Goal: Task Accomplishment & Management: Manage account settings

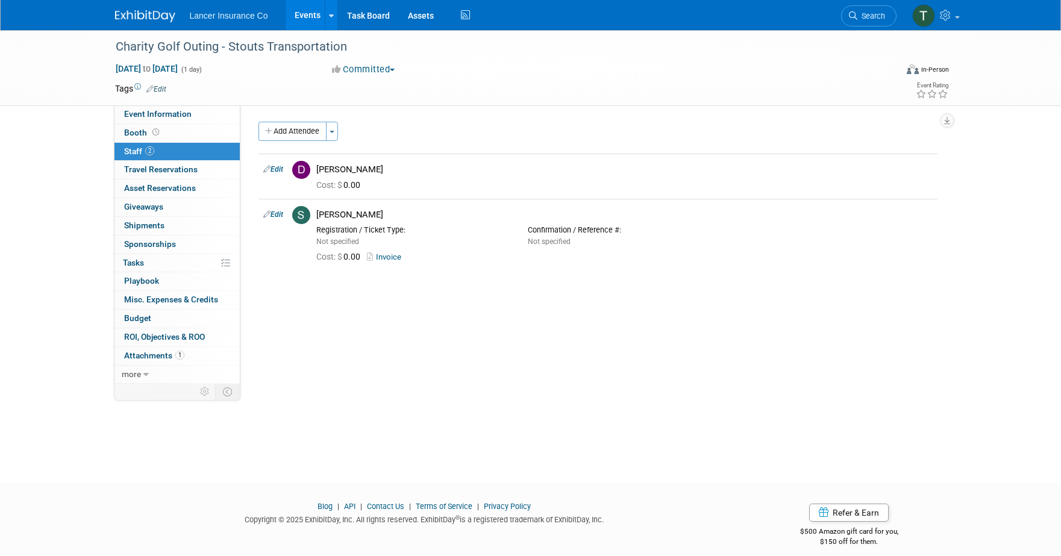
click at [309, 17] on link "Events" at bounding box center [307, 15] width 44 height 30
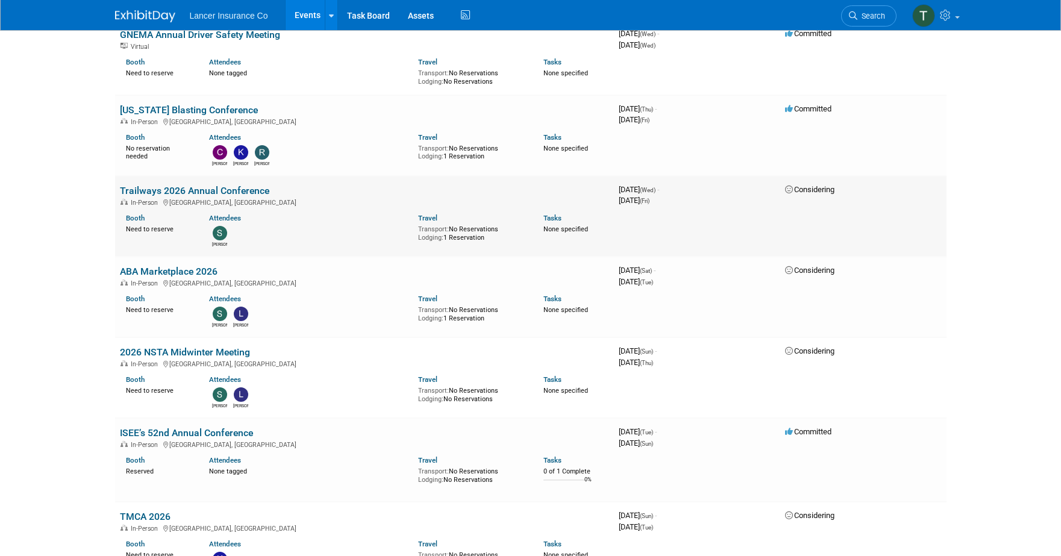
scroll to position [1804, 0]
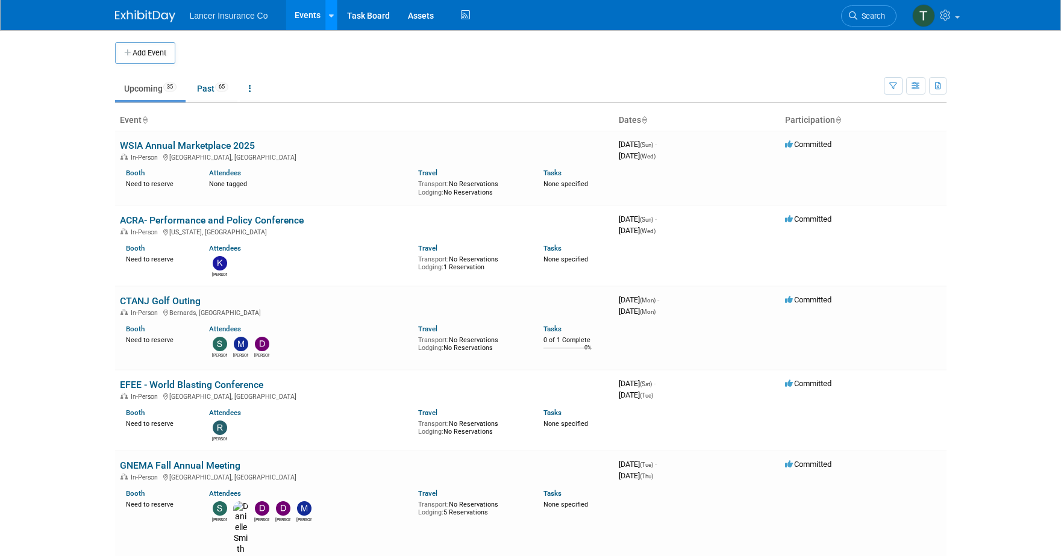
click at [332, 16] on icon at bounding box center [331, 16] width 5 height 8
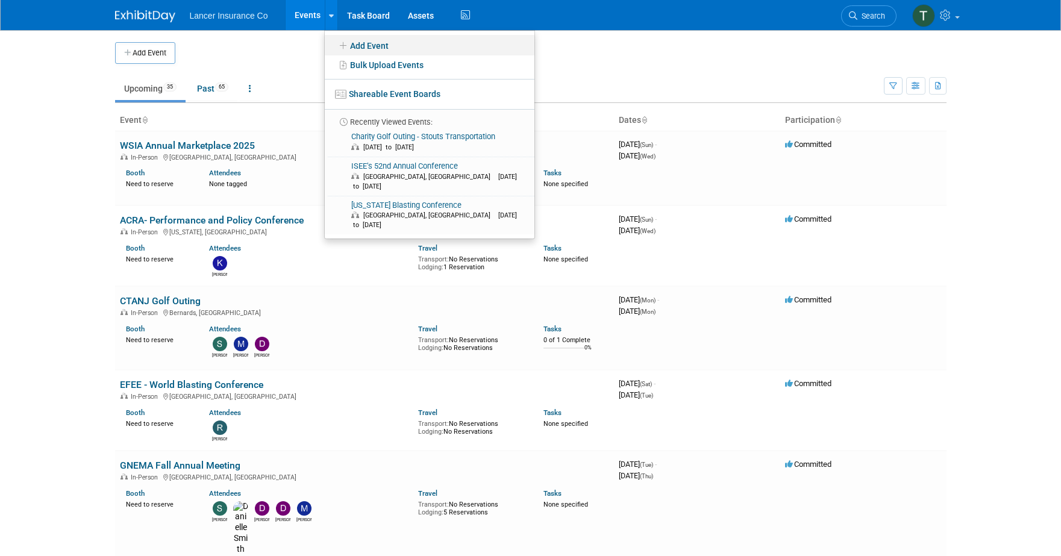
click at [359, 44] on link "Add Event" at bounding box center [430, 45] width 210 height 20
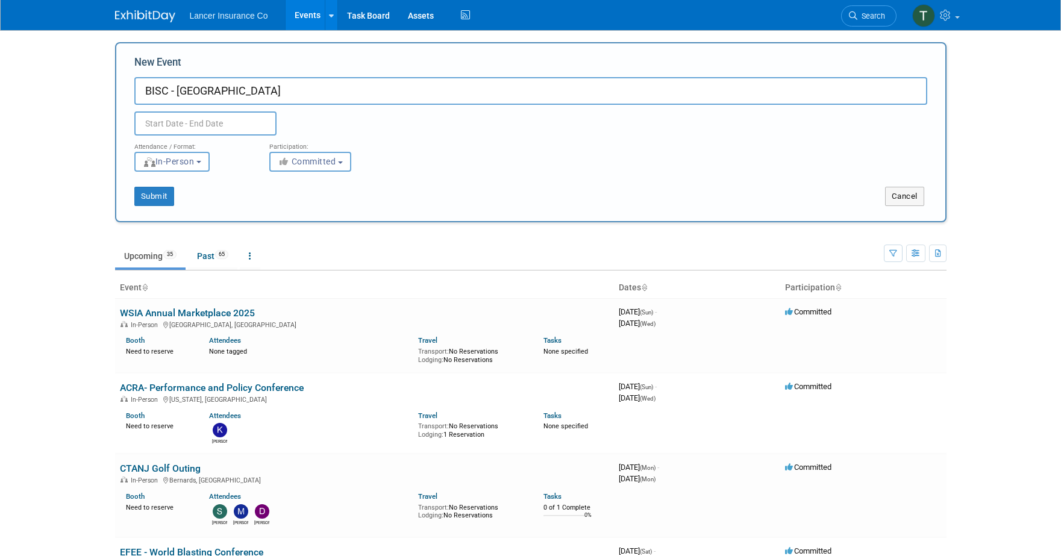
type input "BISC - [GEOGRAPHIC_DATA]"
click at [220, 124] on input "text" at bounding box center [205, 123] width 142 height 24
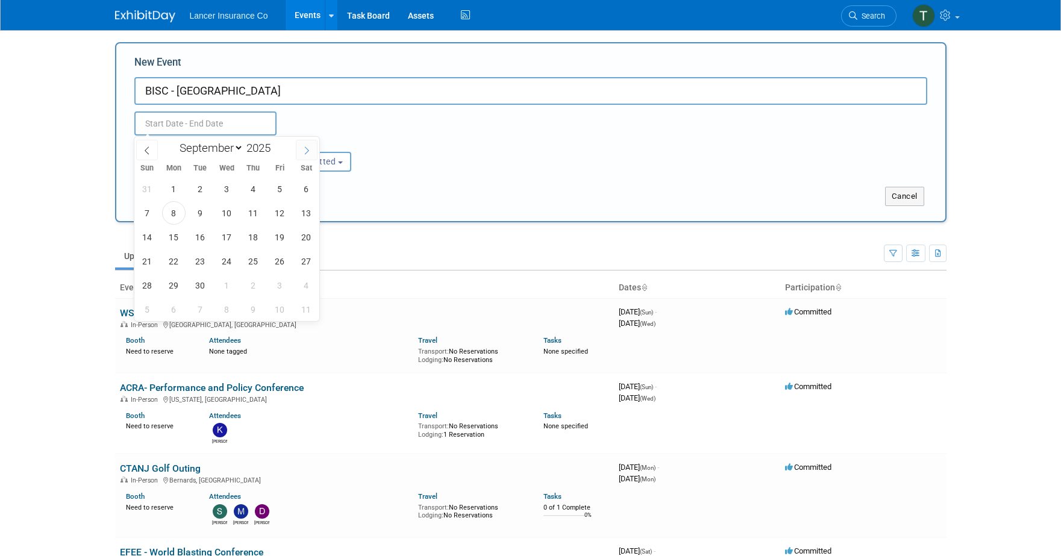
click at [310, 149] on icon at bounding box center [306, 150] width 8 height 8
click at [308, 150] on icon at bounding box center [306, 150] width 8 height 8
select select "11"
click at [308, 150] on icon at bounding box center [306, 150] width 8 height 8
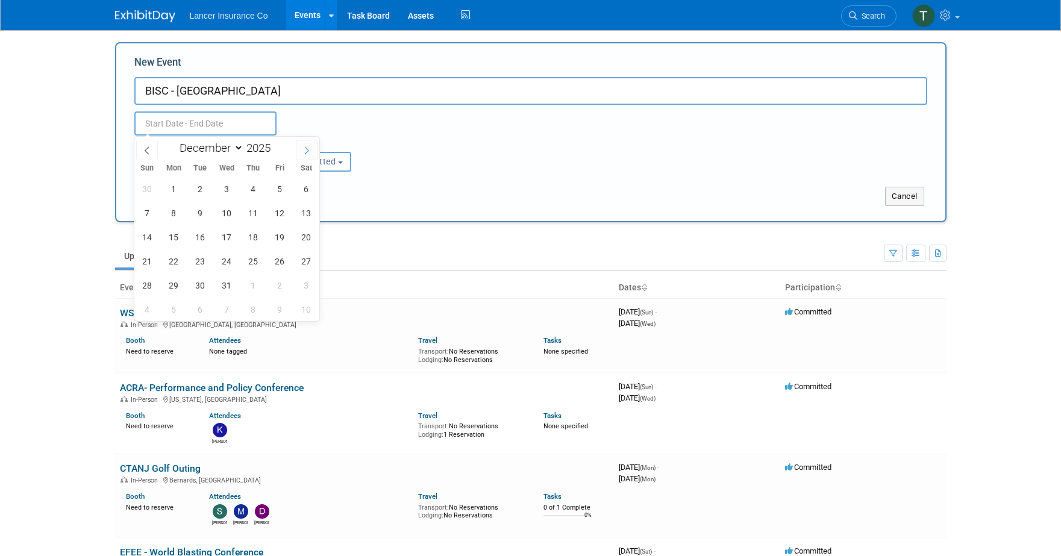
type input "2026"
select select "0"
click at [152, 234] on span "11" at bounding box center [147, 236] width 23 height 23
type input "Jan 11, 2026 to Jan 11, 2026"
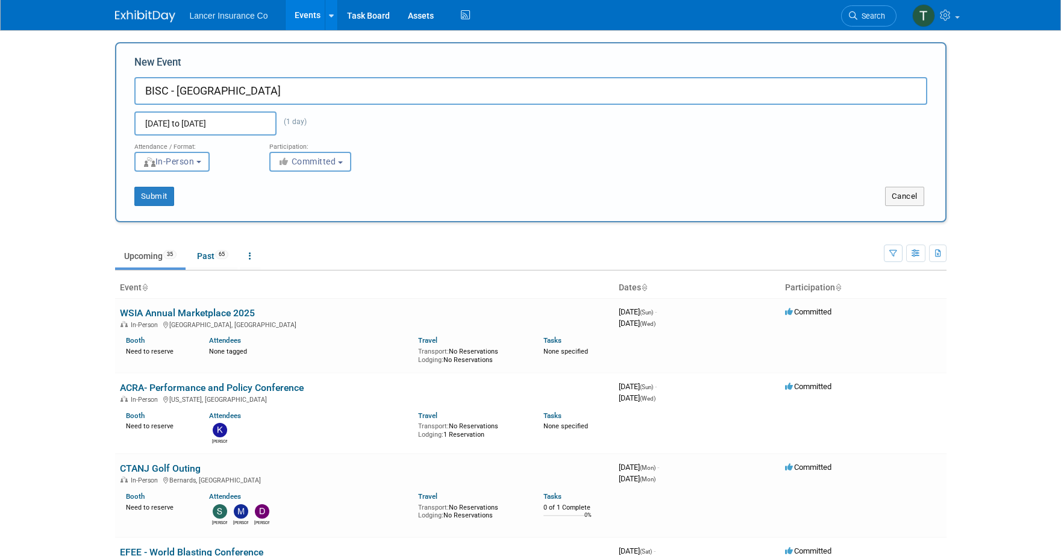
click at [459, 143] on div "Attendance / Format: <img src="https://www.exhibitday.com/Images/Format-InPerso…" at bounding box center [530, 154] width 811 height 36
click at [149, 196] on button "Submit" at bounding box center [154, 196] width 40 height 19
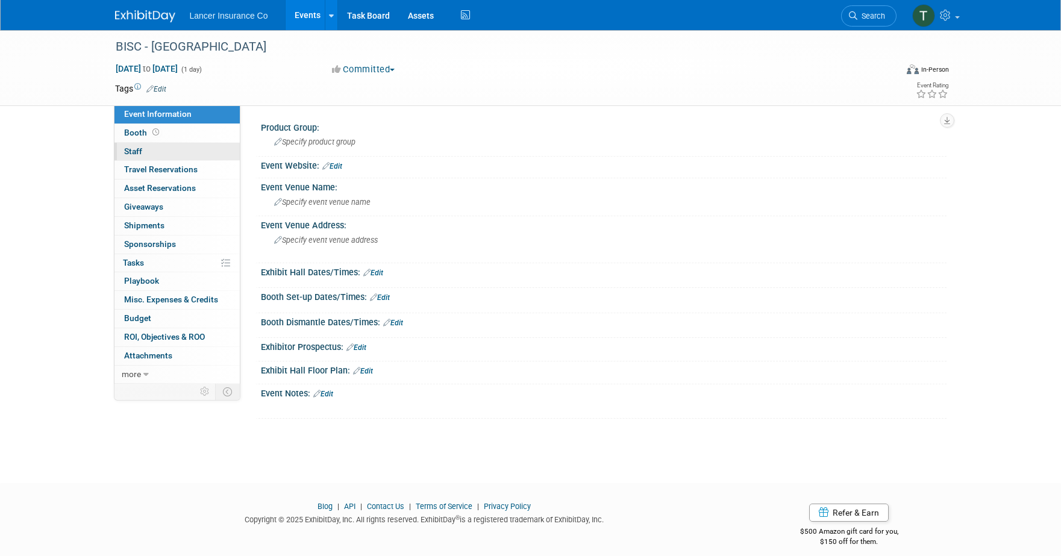
click at [146, 151] on link "0 Staff 0" at bounding box center [176, 152] width 125 height 18
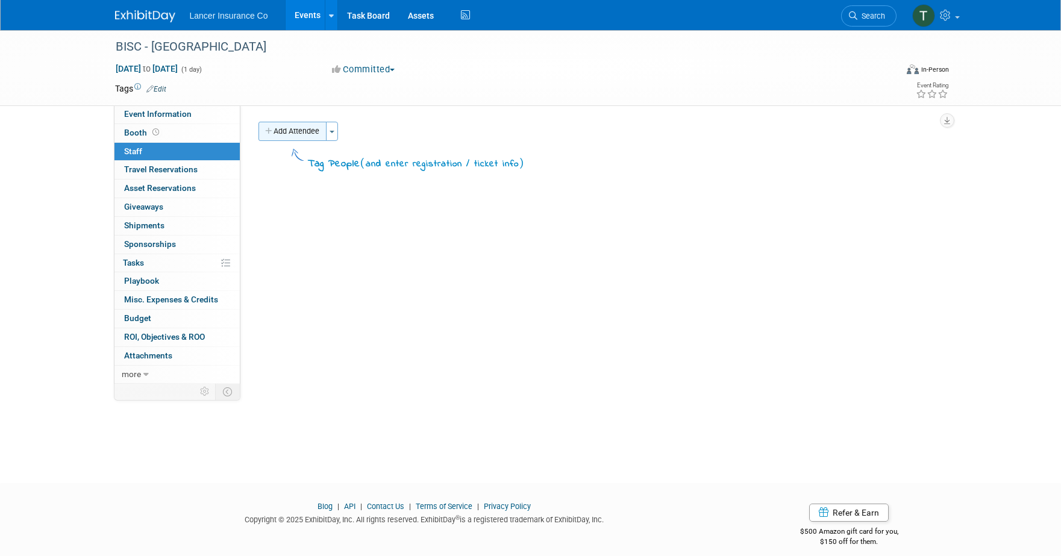
click at [310, 131] on button "Add Attendee" at bounding box center [292, 131] width 68 height 19
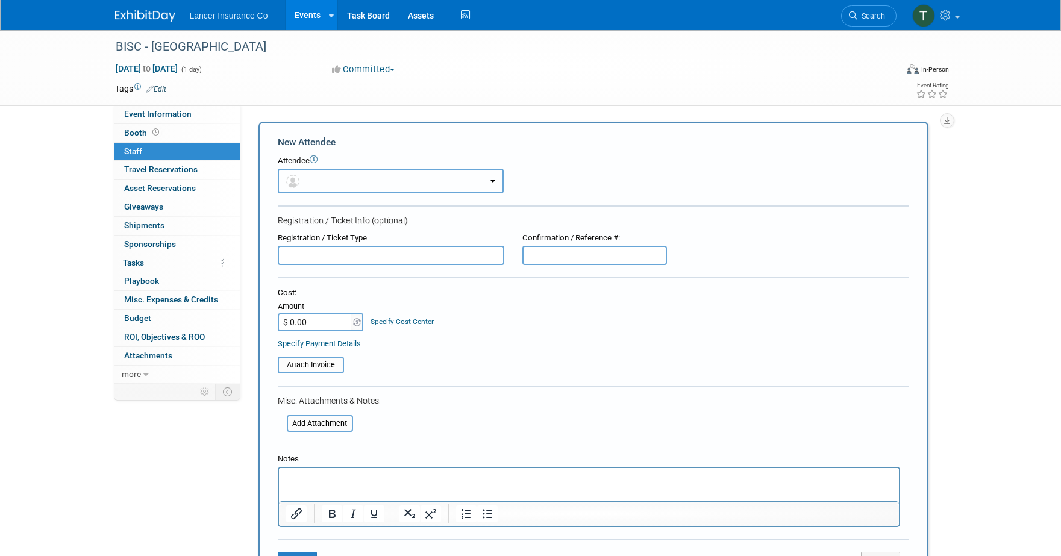
click at [344, 179] on button "button" at bounding box center [391, 181] width 226 height 25
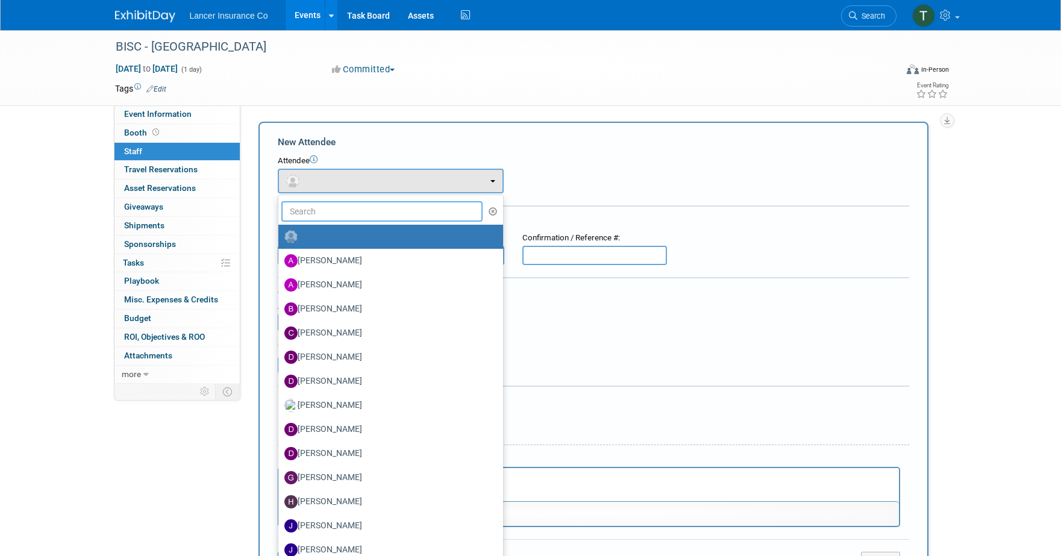
click at [340, 209] on input "text" at bounding box center [382, 211] width 202 height 20
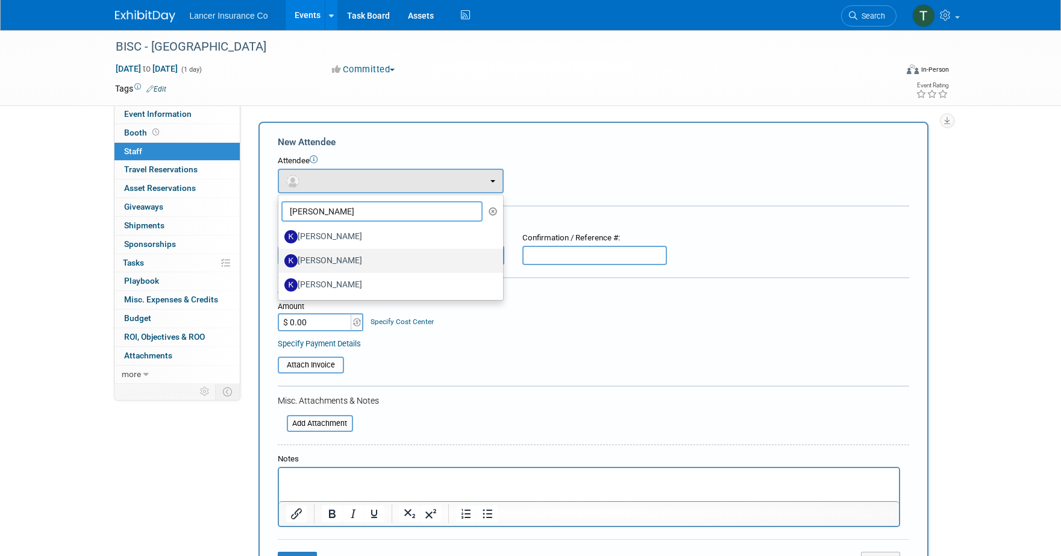
type input "kim"
click at [326, 255] on label "[PERSON_NAME]" at bounding box center [387, 260] width 207 height 19
click at [280, 255] on input "[PERSON_NAME]" at bounding box center [276, 259] width 8 height 8
select select "d37797e9-7e47-48a4-a94f-ecff5de7c8d1"
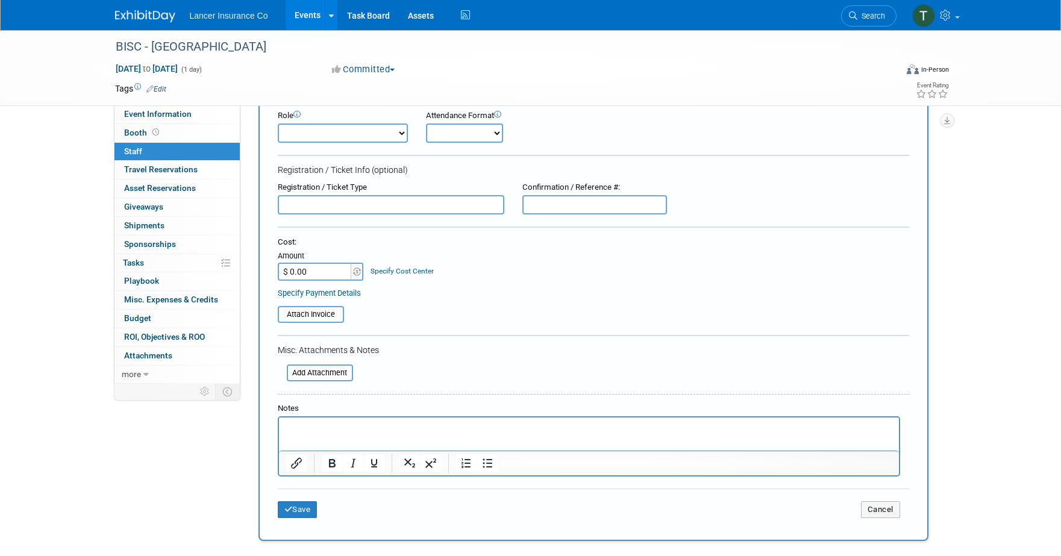
scroll to position [90, 0]
click at [317, 433] on html at bounding box center [588, 424] width 620 height 17
click at [302, 504] on button "Save" at bounding box center [298, 508] width 40 height 17
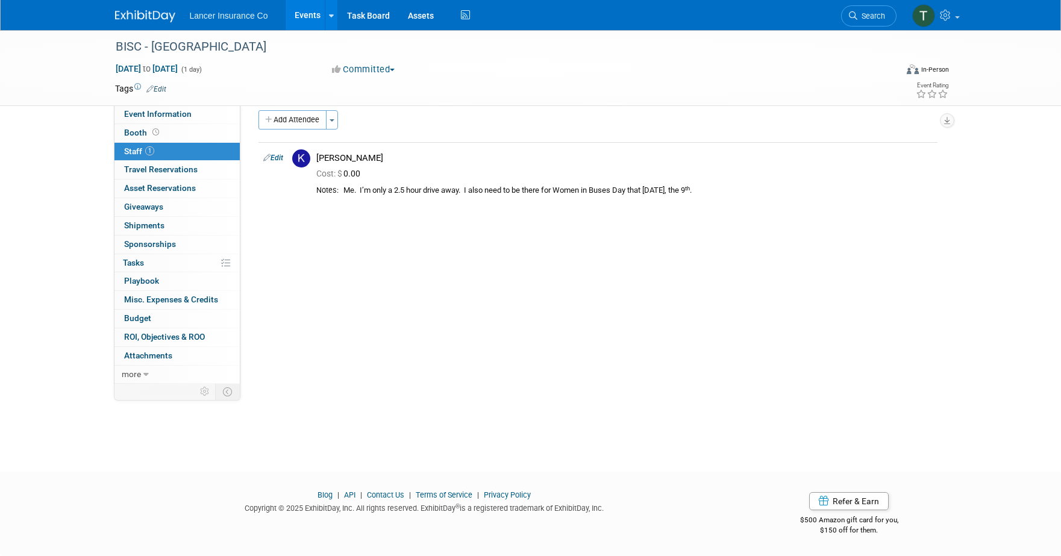
click at [312, 15] on link "Events" at bounding box center [307, 15] width 44 height 30
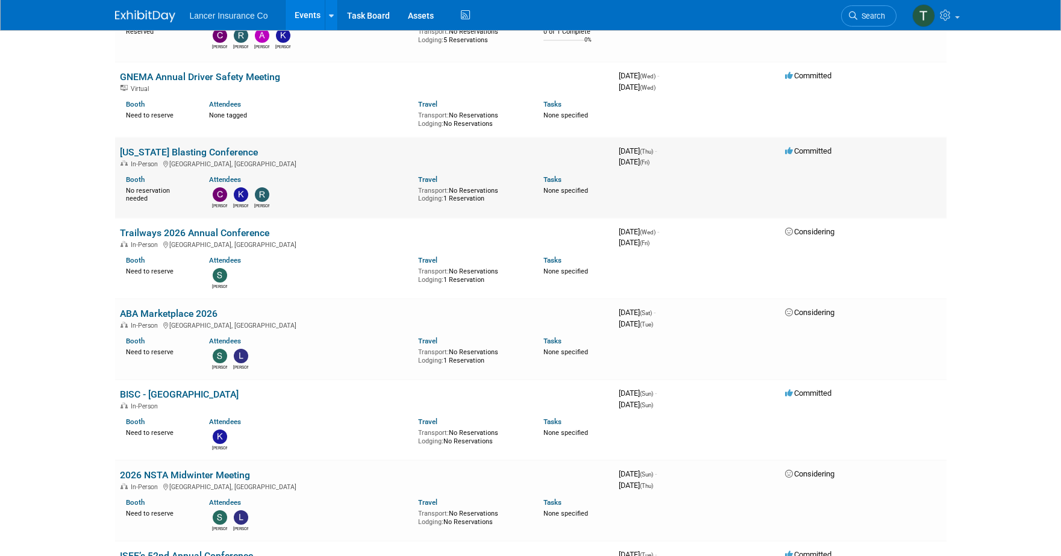
scroll to position [1753, 0]
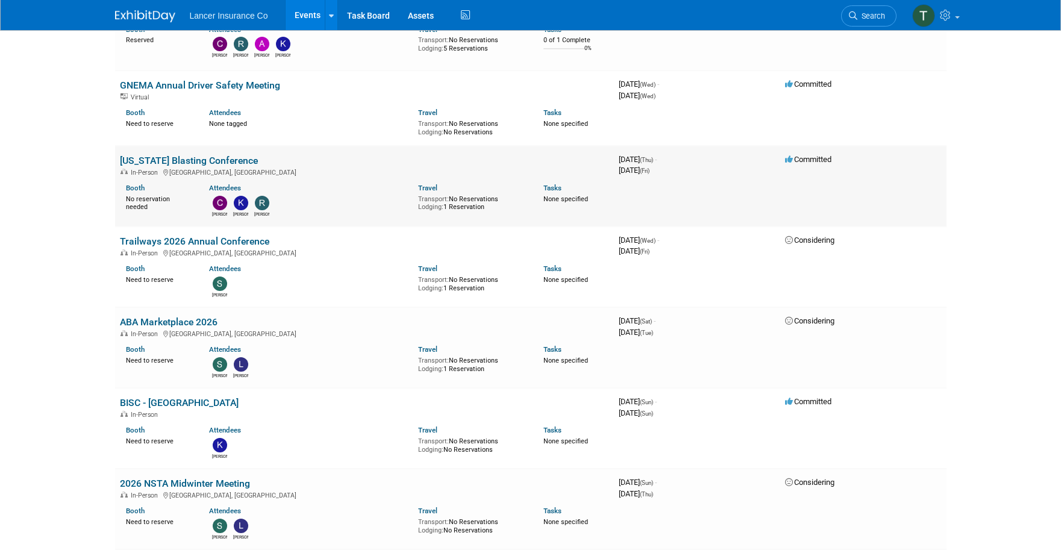
click at [161, 161] on link "[US_STATE] Blasting Conference" at bounding box center [189, 160] width 138 height 11
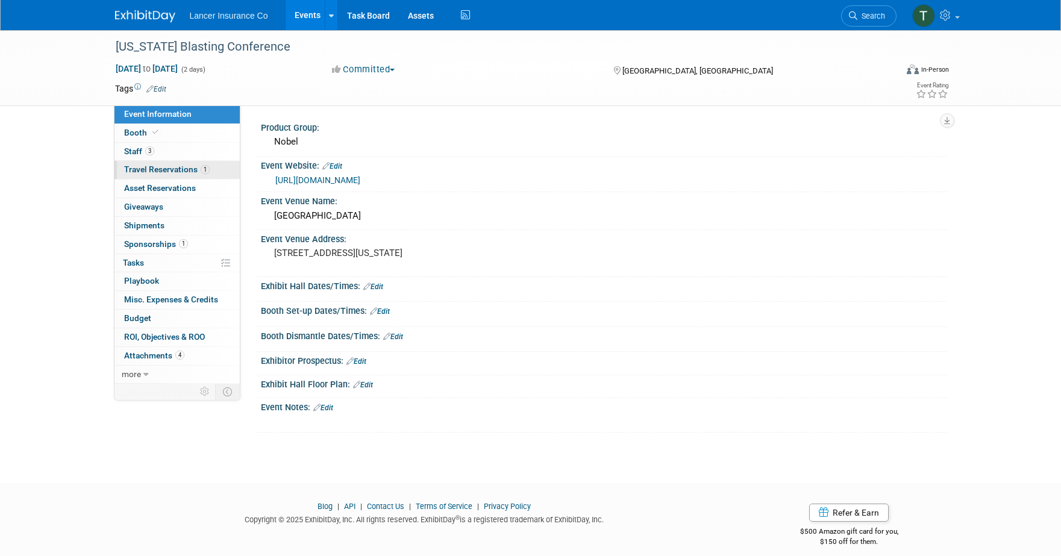
click at [150, 172] on span "Travel Reservations 1" at bounding box center [167, 169] width 86 height 10
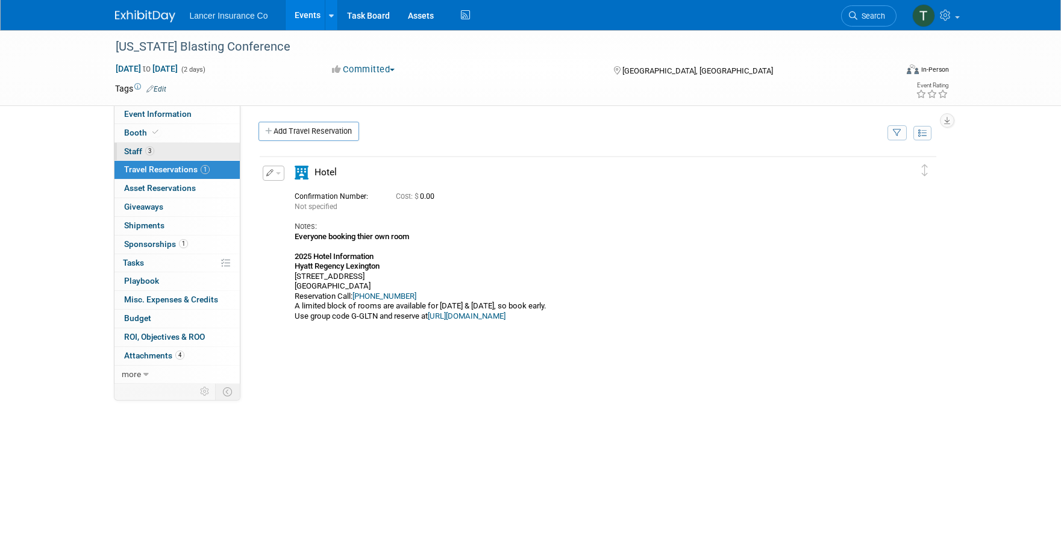
click at [132, 155] on span "Staff 3" at bounding box center [139, 151] width 30 height 10
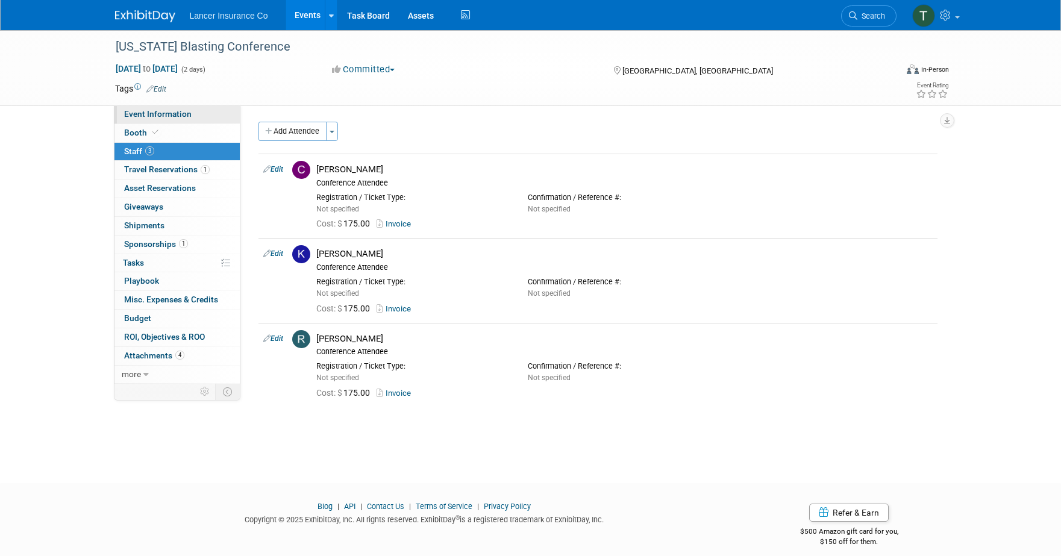
click at [150, 110] on span "Event Information" at bounding box center [157, 114] width 67 height 10
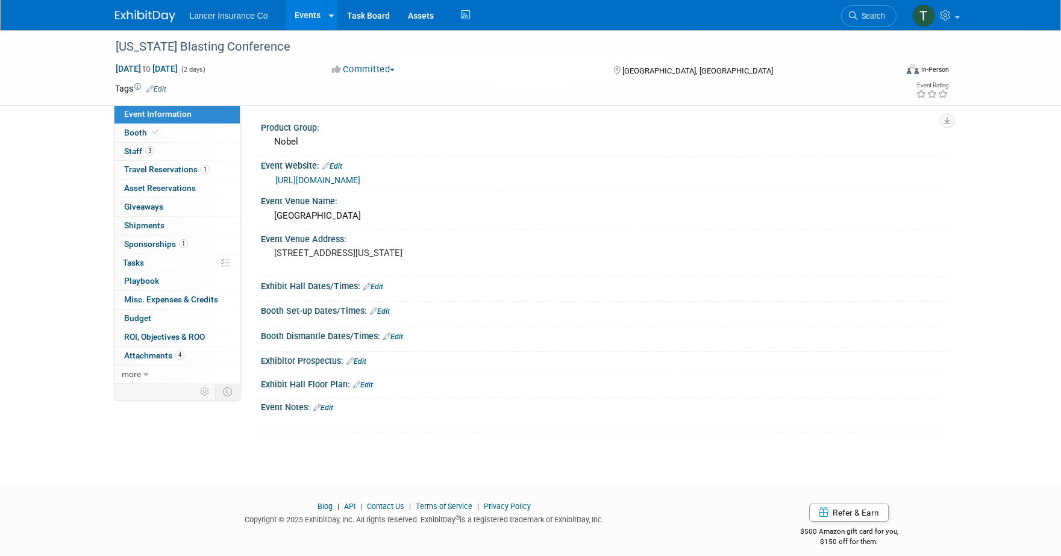
click at [340, 181] on link "[URL][DOMAIN_NAME]" at bounding box center [317, 180] width 85 height 10
click at [140, 151] on span "Staff 3" at bounding box center [139, 151] width 30 height 10
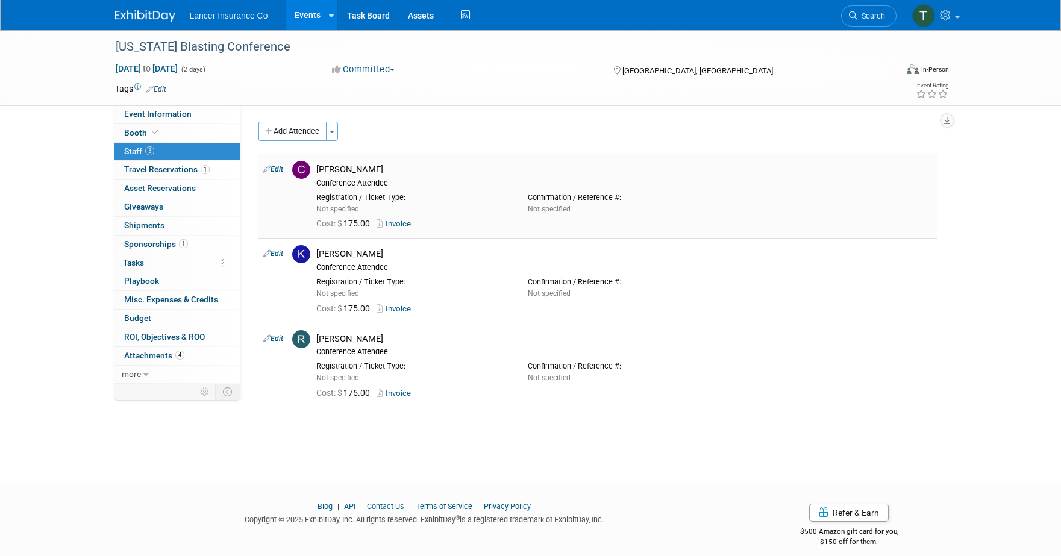
click at [402, 222] on link "Invoice" at bounding box center [395, 223] width 39 height 9
click at [292, 128] on button "Add Attendee" at bounding box center [292, 131] width 68 height 19
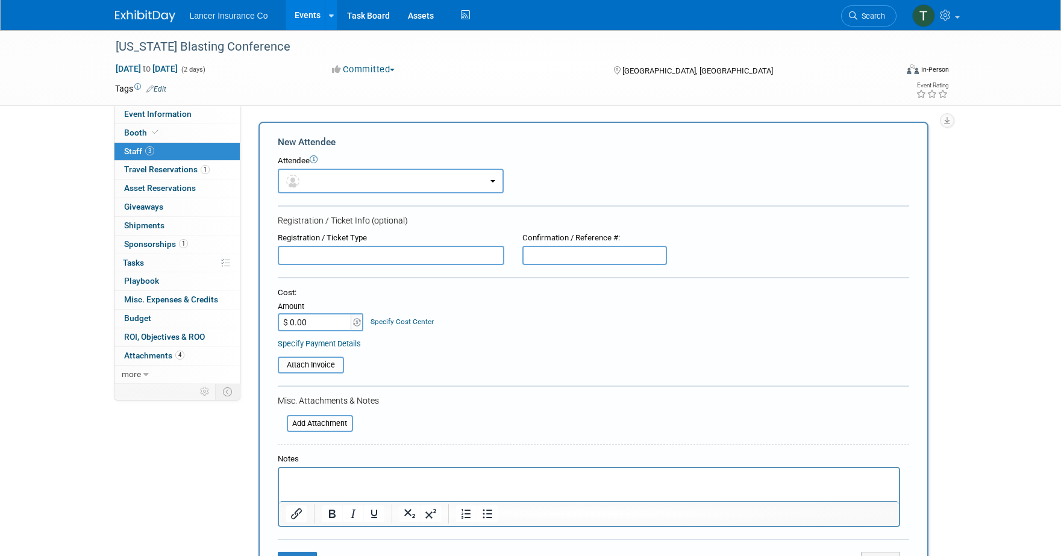
click at [297, 323] on input "$ 0.00" at bounding box center [315, 322] width 75 height 18
type input "$ 175.00"
click at [346, 191] on button "button" at bounding box center [391, 181] width 226 height 25
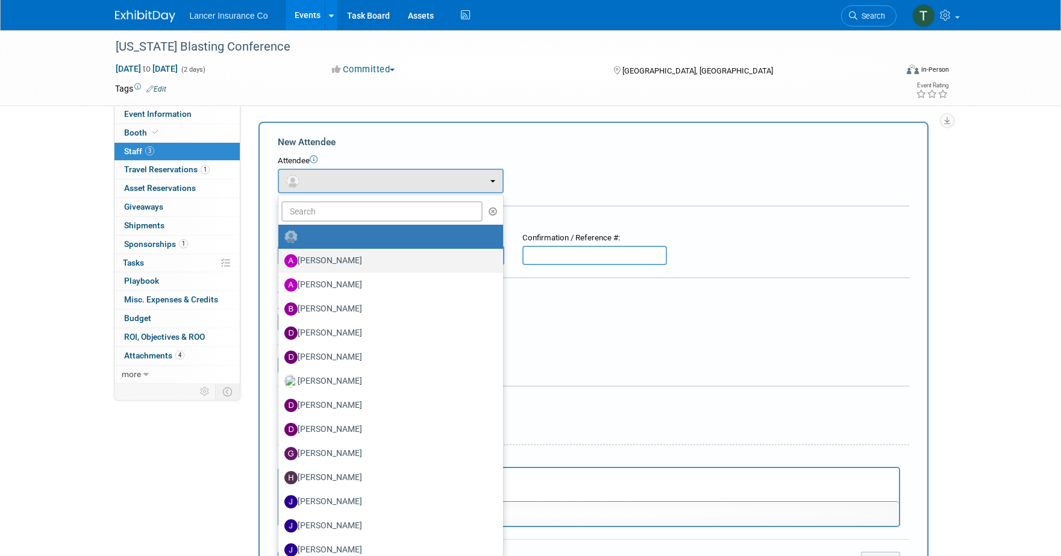
click at [340, 265] on label "[PERSON_NAME]" at bounding box center [387, 260] width 207 height 19
click at [280, 263] on input "[PERSON_NAME]" at bounding box center [276, 259] width 8 height 8
select select "b3df0d47-40c8-4348-b996-03f7aaae1c51"
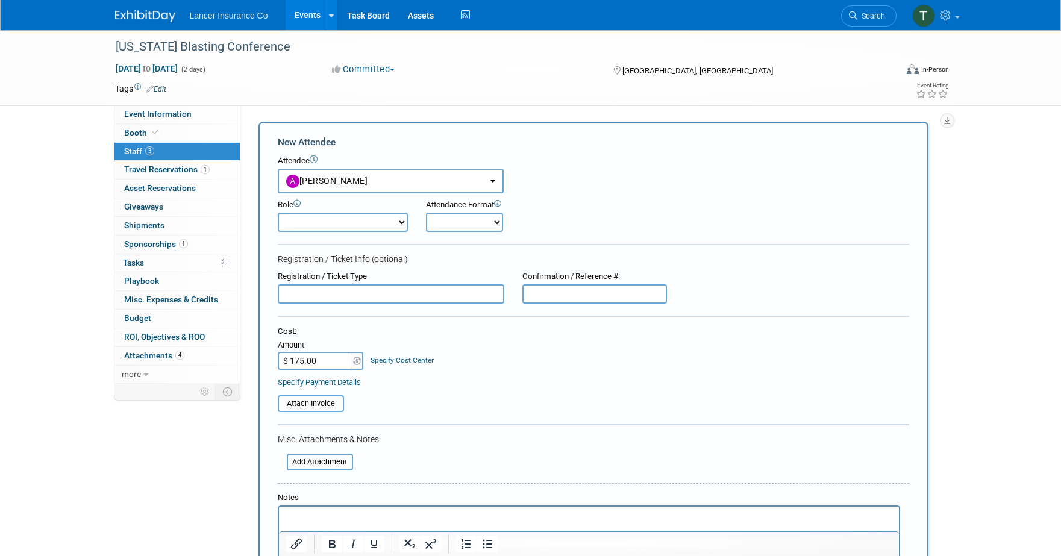
click at [326, 226] on select "Claims Representative Conference Attendee Demonstrator Host Loss Control Repres…" at bounding box center [343, 222] width 130 height 19
select select "100"
click at [278, 213] on select "Claims Representative Conference Attendee Demonstrator Host Loss Control Repres…" at bounding box center [343, 222] width 130 height 19
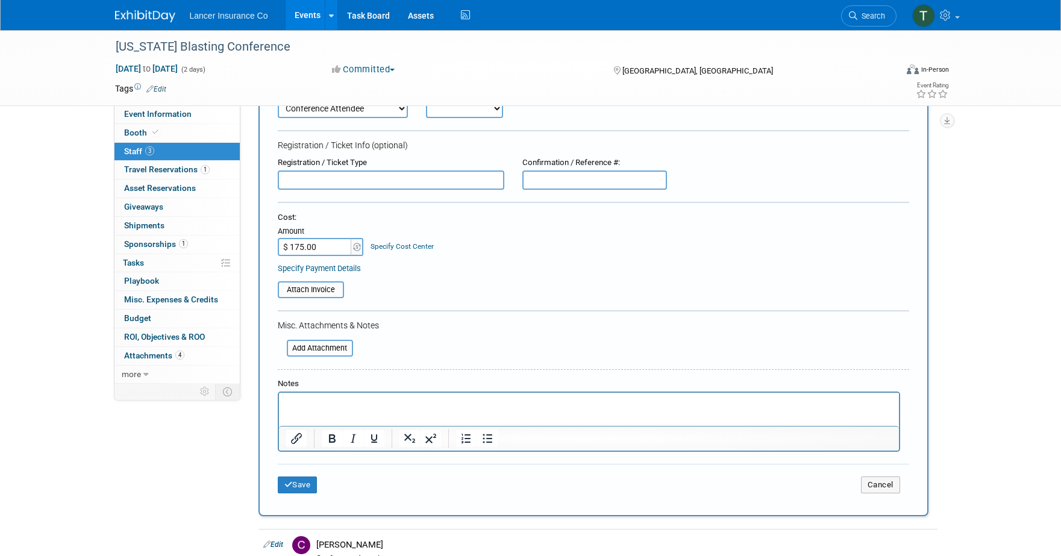
scroll to position [118, 0]
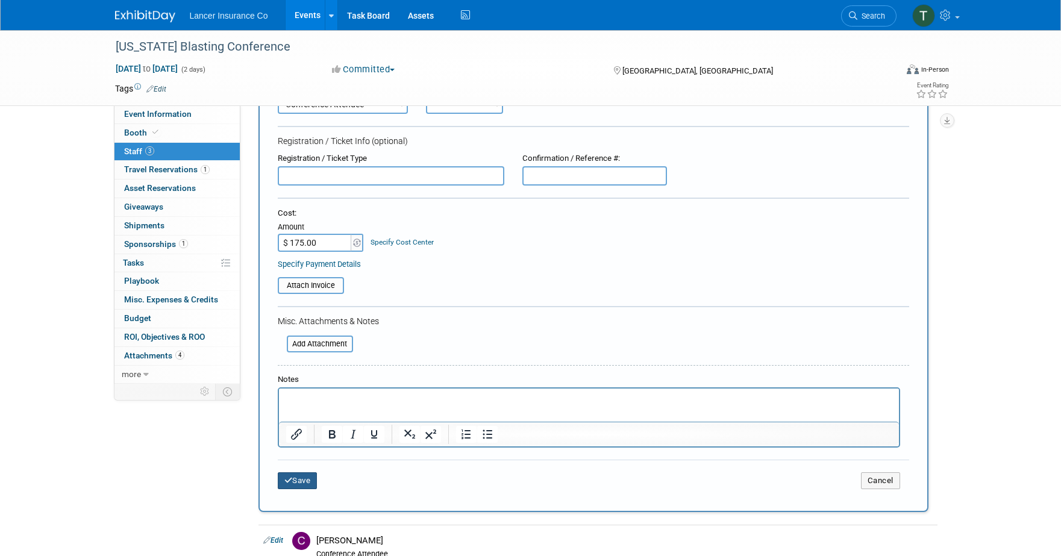
click at [304, 476] on button "Save" at bounding box center [298, 480] width 40 height 17
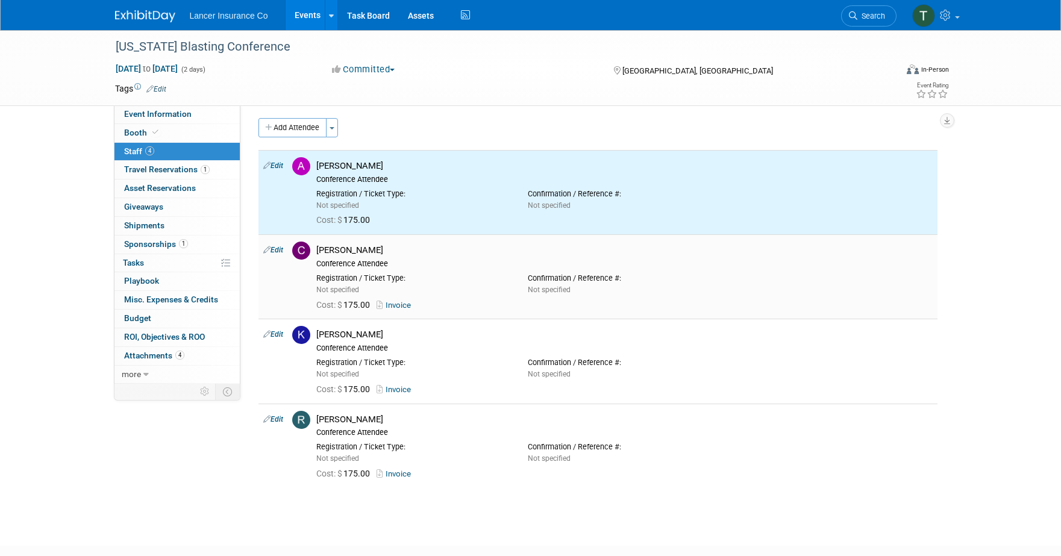
scroll to position [0, 0]
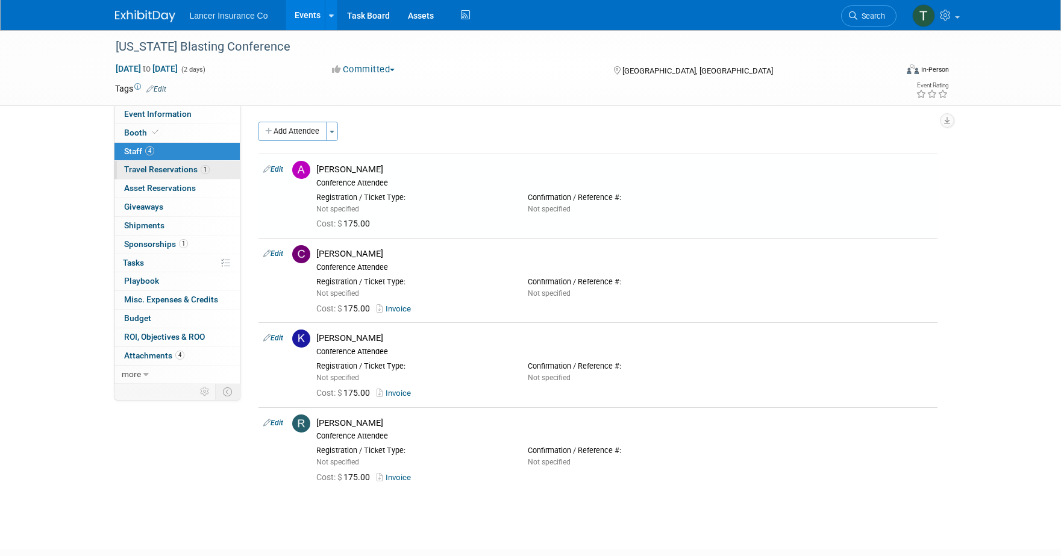
click at [150, 171] on span "Travel Reservations 1" at bounding box center [167, 169] width 86 height 10
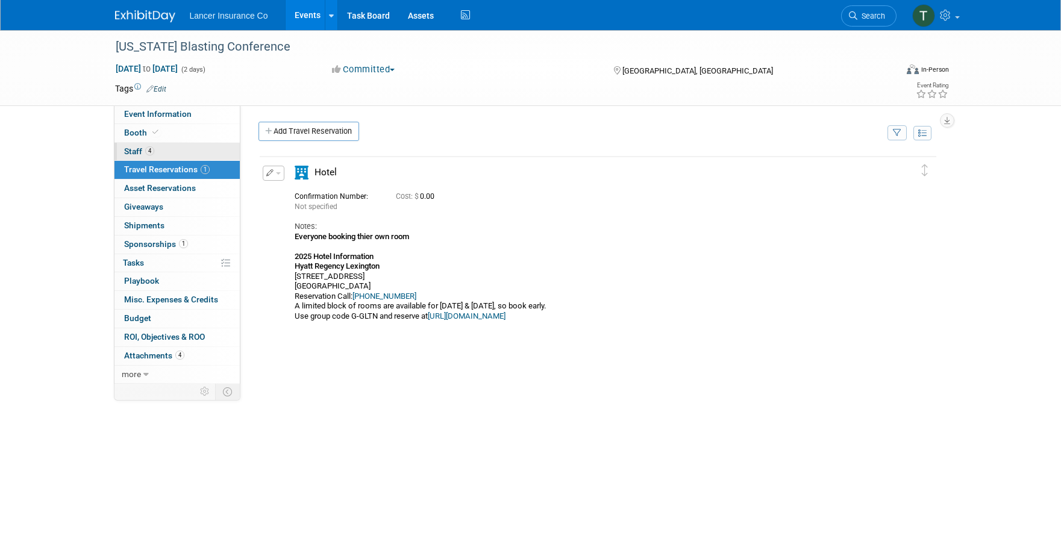
click at [142, 152] on span "Staff 4" at bounding box center [139, 151] width 30 height 10
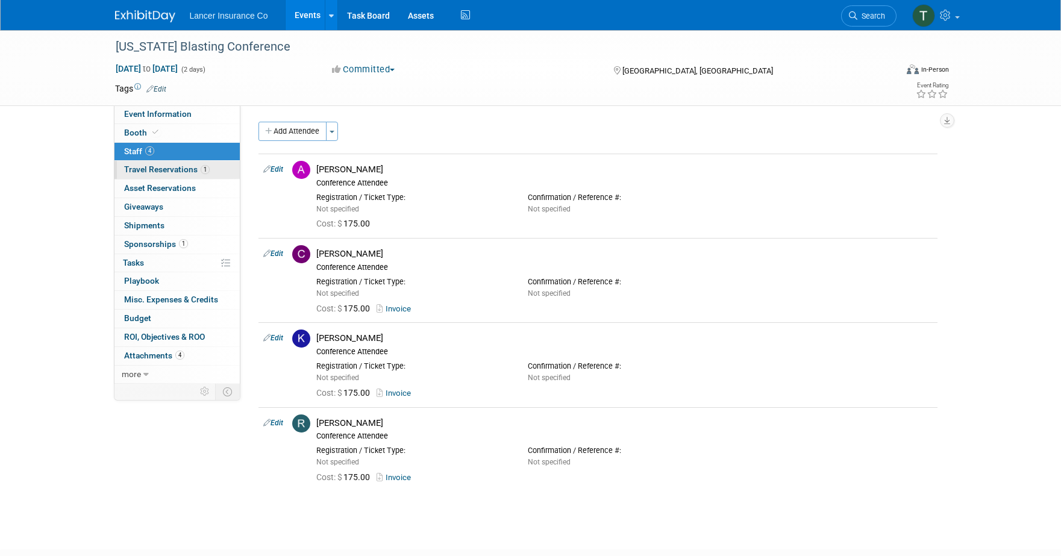
click at [155, 168] on span "Travel Reservations 1" at bounding box center [167, 169] width 86 height 10
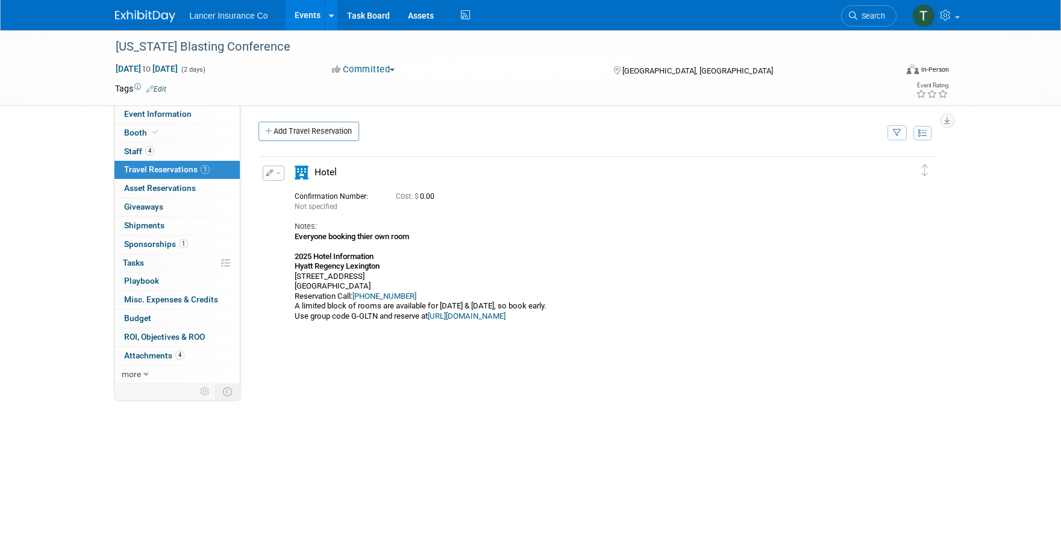
click at [505, 316] on link "[URL][DOMAIN_NAME]" at bounding box center [467, 315] width 78 height 9
click at [484, 316] on link "[URL][DOMAIN_NAME]" at bounding box center [467, 315] width 78 height 9
drag, startPoint x: 378, startPoint y: 316, endPoint x: 352, endPoint y: 316, distance: 25.3
click at [352, 316] on div "Everyone booking thier own room 2025 Hotel Information [GEOGRAPHIC_DATA] [STREE…" at bounding box center [587, 276] width 585 height 89
click at [372, 340] on div "Delete Reservation Not specified Cost: $ 0.00 Notes:" at bounding box center [597, 335] width 679 height 361
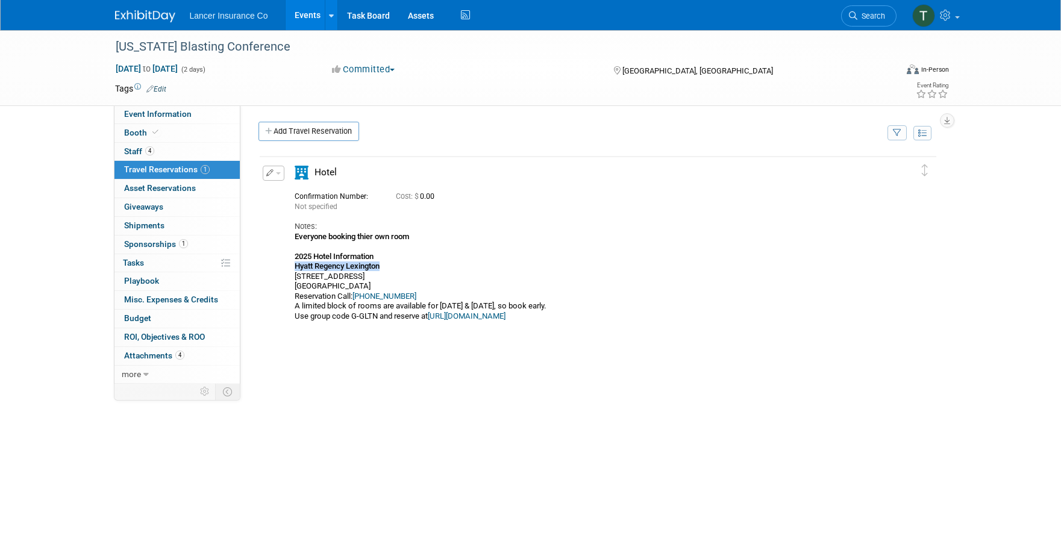
drag, startPoint x: 384, startPoint y: 266, endPoint x: 293, endPoint y: 267, distance: 90.3
click at [293, 267] on div "Hotel" at bounding box center [586, 243] width 603 height 155
click at [396, 272] on div "Everyone booking thier own room 2025 Hotel Information [GEOGRAPHIC_DATA] [STREE…" at bounding box center [587, 276] width 585 height 89
drag, startPoint x: 378, startPoint y: 318, endPoint x: 352, endPoint y: 315, distance: 25.5
click at [352, 315] on div "Everyone booking thier own room 2025 Hotel Information [GEOGRAPHIC_DATA] [STREE…" at bounding box center [587, 276] width 585 height 89
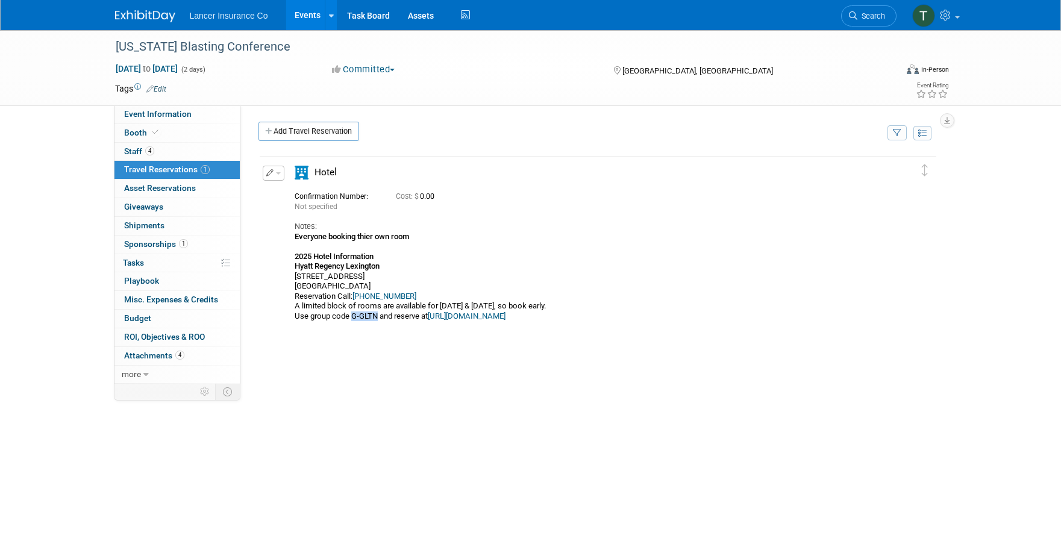
copy div "G-GLTN"
click at [151, 149] on span "4" at bounding box center [149, 150] width 9 height 9
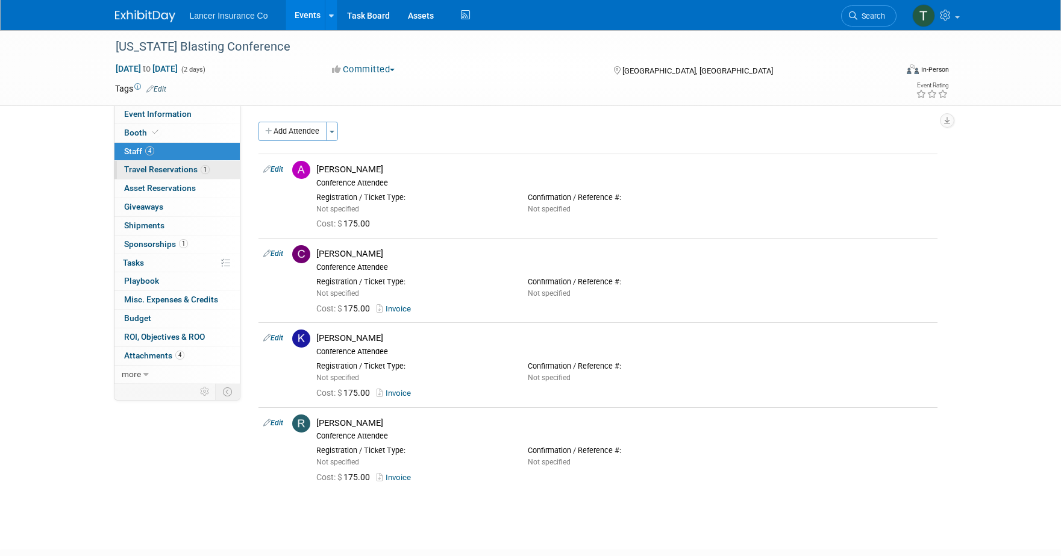
click at [135, 168] on span "Travel Reservations 1" at bounding box center [167, 169] width 86 height 10
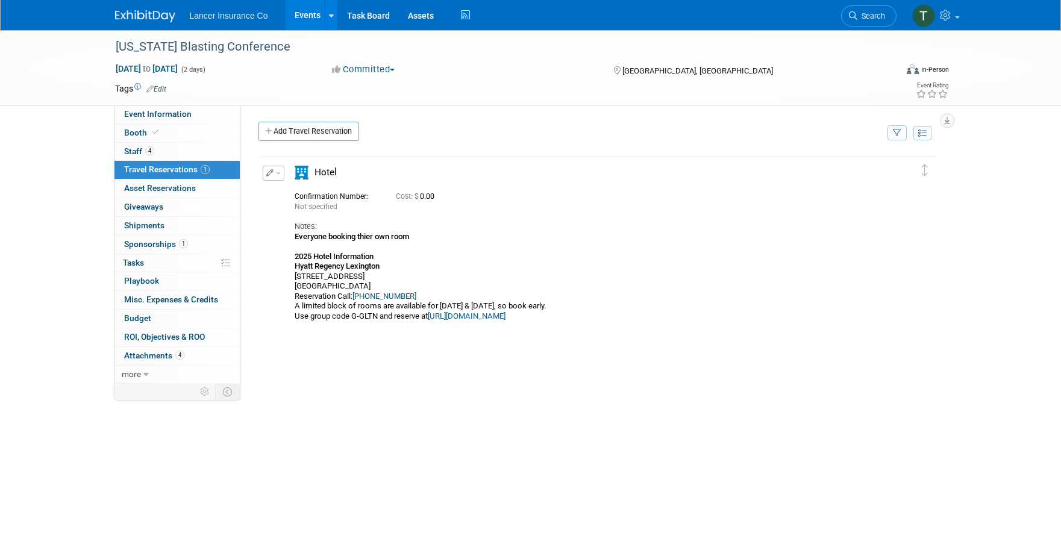
click at [280, 172] on button "button" at bounding box center [274, 173] width 22 height 15
click at [299, 229] on button "Duplicate" at bounding box center [314, 233] width 102 height 17
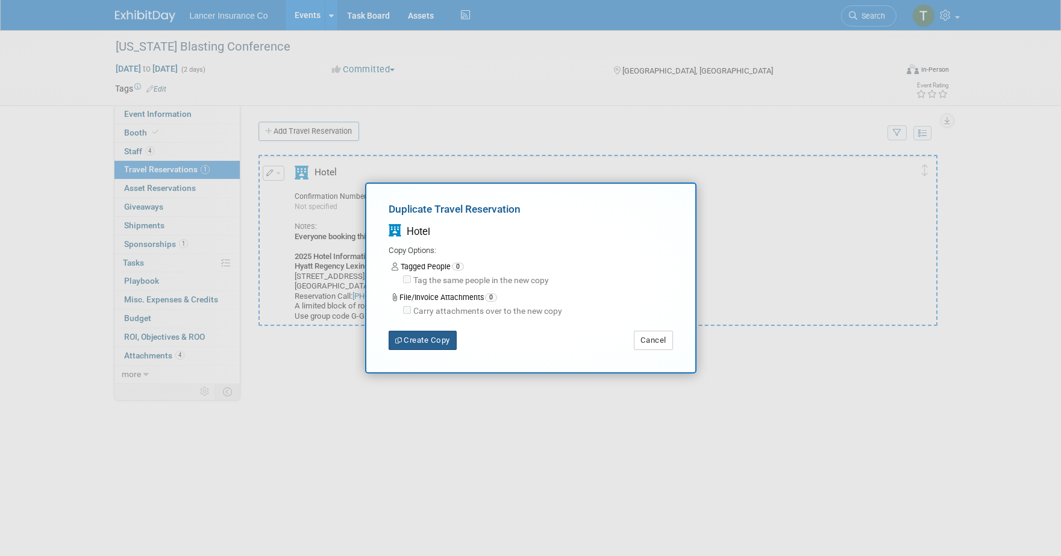
click at [432, 340] on button "Create Copy" at bounding box center [422, 340] width 68 height 19
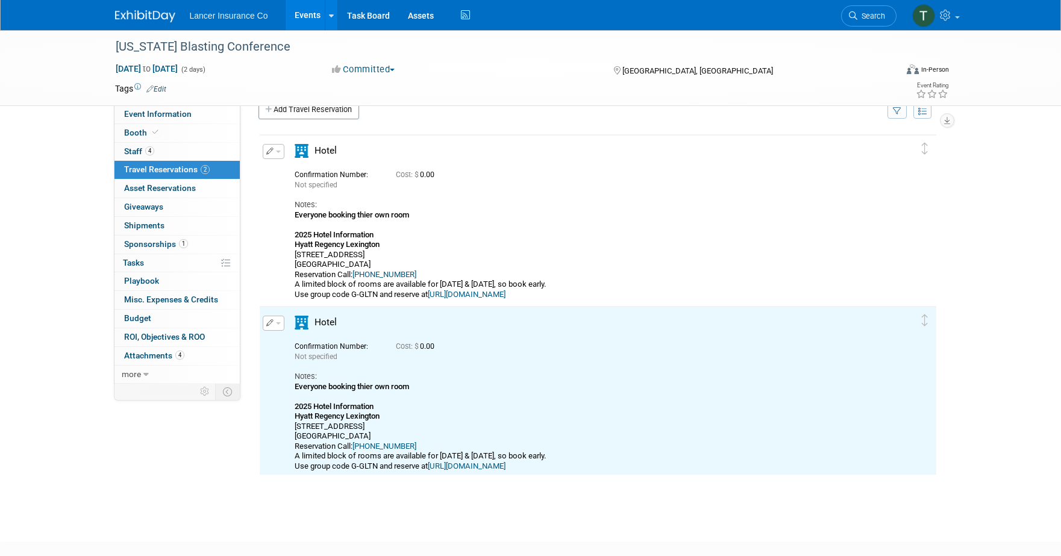
scroll to position [23, 0]
click at [276, 322] on span "button" at bounding box center [278, 322] width 5 height 2
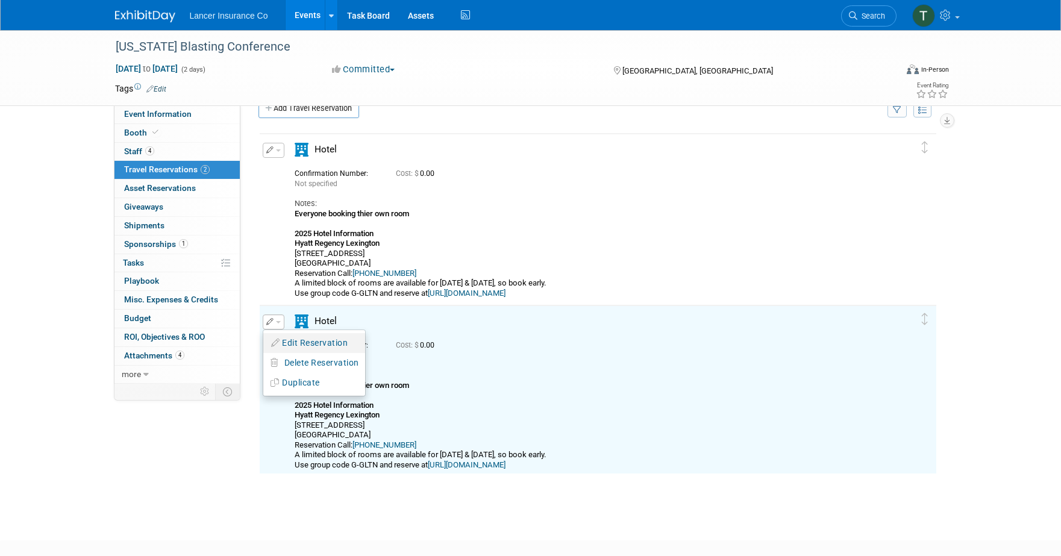
click at [295, 338] on button "Edit Reservation" at bounding box center [314, 342] width 102 height 17
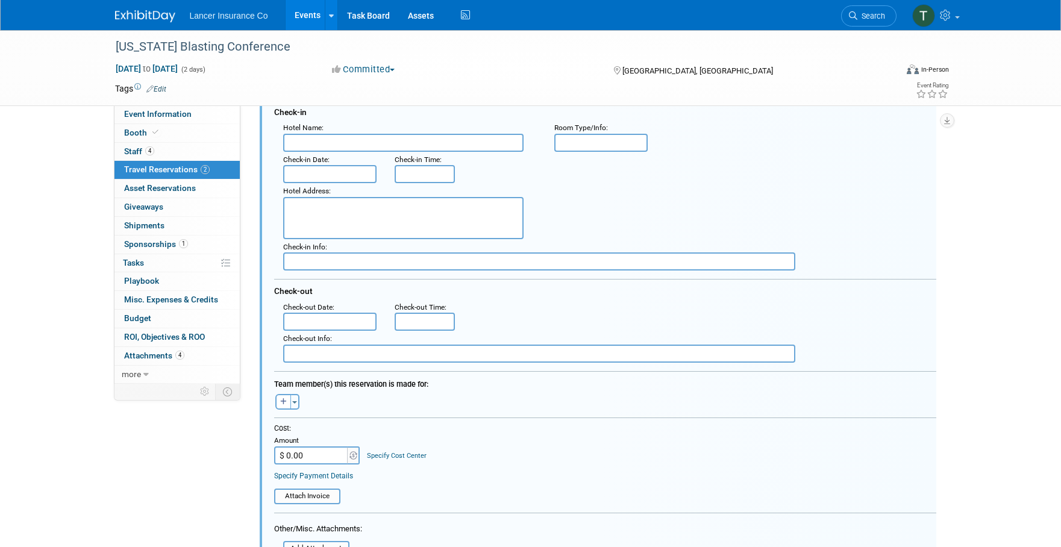
scroll to position [322, 0]
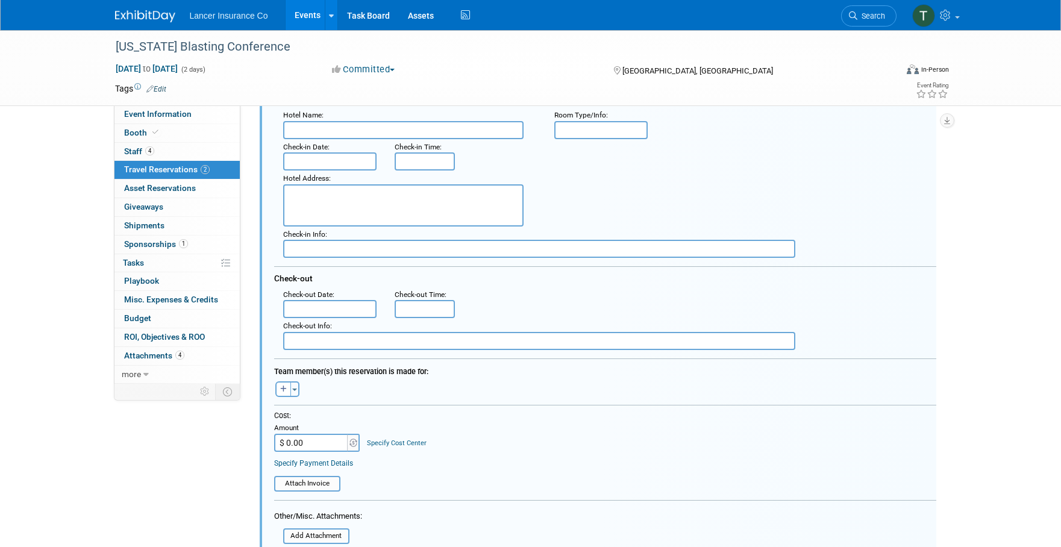
click at [296, 445] on input "$ 0.00" at bounding box center [311, 443] width 75 height 18
paste input "480.53"
type input "$ 480.53"
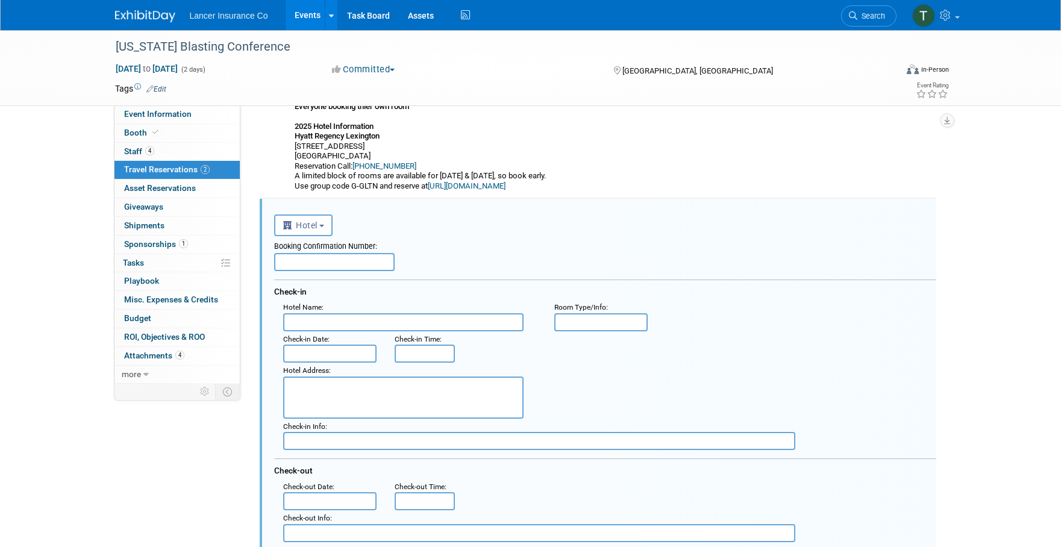
scroll to position [123, 0]
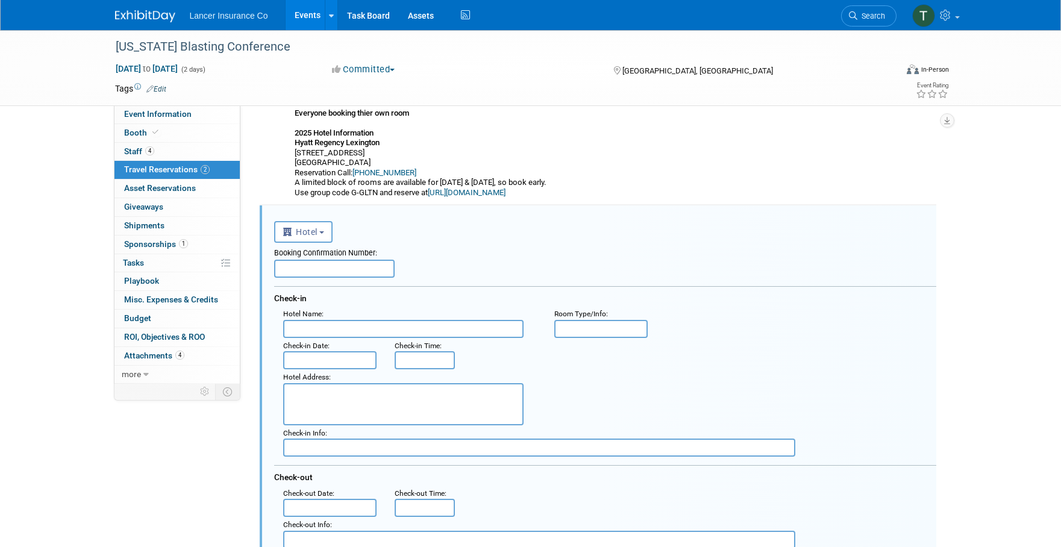
click at [326, 267] on input "text" at bounding box center [334, 269] width 120 height 18
paste input "11229589"
type input "11229589"
drag, startPoint x: 387, startPoint y: 140, endPoint x: 295, endPoint y: 142, distance: 92.2
click at [295, 142] on div "Everyone booking thier own room 2025 Hotel Information [GEOGRAPHIC_DATA] [STREE…" at bounding box center [587, 152] width 585 height 89
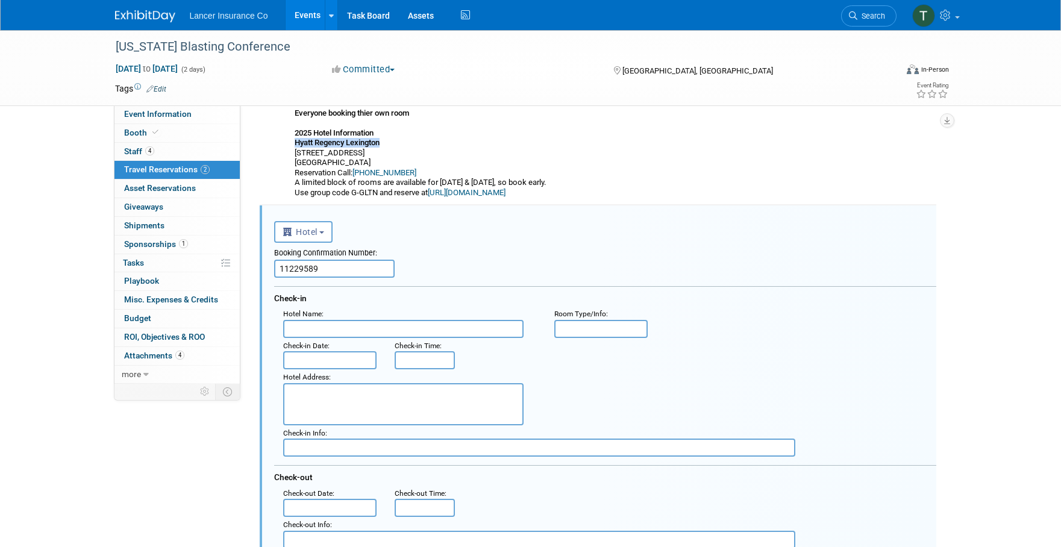
copy b "Hyatt Regency Lexington"
click at [333, 329] on input "text" at bounding box center [403, 329] width 240 height 18
paste input "Hyatt Regency Lexington"
type input "Hyatt Regency Lexington"
click at [372, 161] on div "Everyone booking thier own room 2025 Hotel Information [GEOGRAPHIC_DATA] [STREE…" at bounding box center [587, 152] width 585 height 89
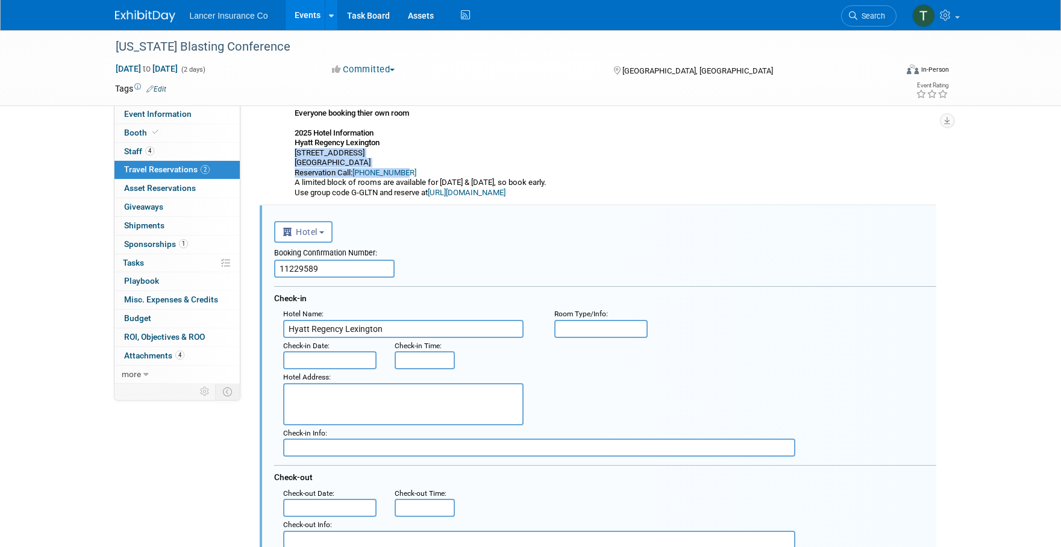
drag, startPoint x: 408, startPoint y: 169, endPoint x: 286, endPoint y: 155, distance: 123.0
click at [286, 155] on div "Hotel" at bounding box center [586, 119] width 603 height 155
copy div "[STREET_ADDRESS] Reservation Call: [PHONE_NUMBER]"
click at [320, 400] on textarea at bounding box center [403, 404] width 240 height 42
paste textarea "[STREET_ADDRESS] Reservation Call: [PHONE_NUMBER]"
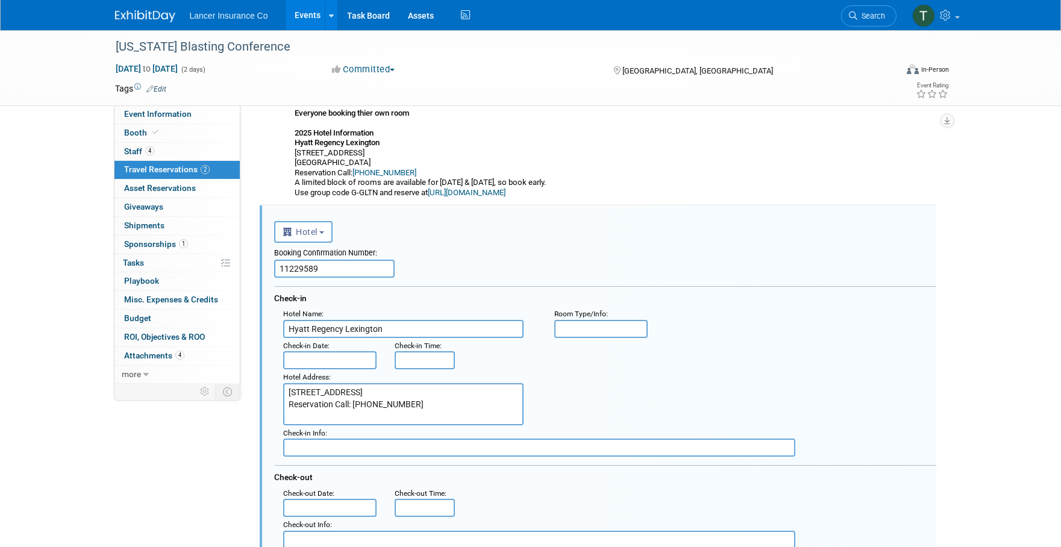
type textarea "[STREET_ADDRESS] Reservation Call: [PHONE_NUMBER]"
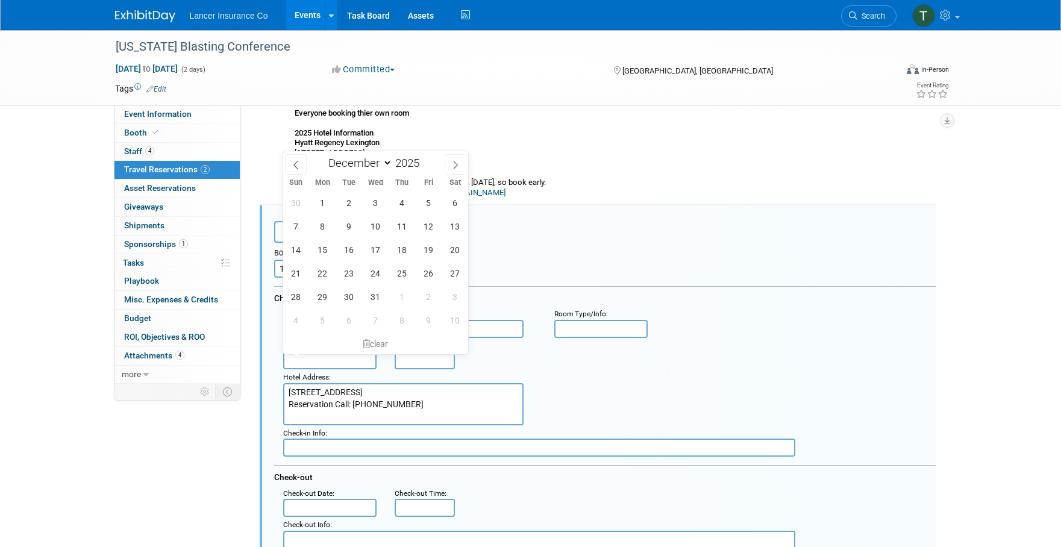
click at [313, 355] on input "text" at bounding box center [330, 360] width 94 height 18
click at [383, 231] on span "10" at bounding box center [375, 225] width 23 height 23
type input "[DATE]"
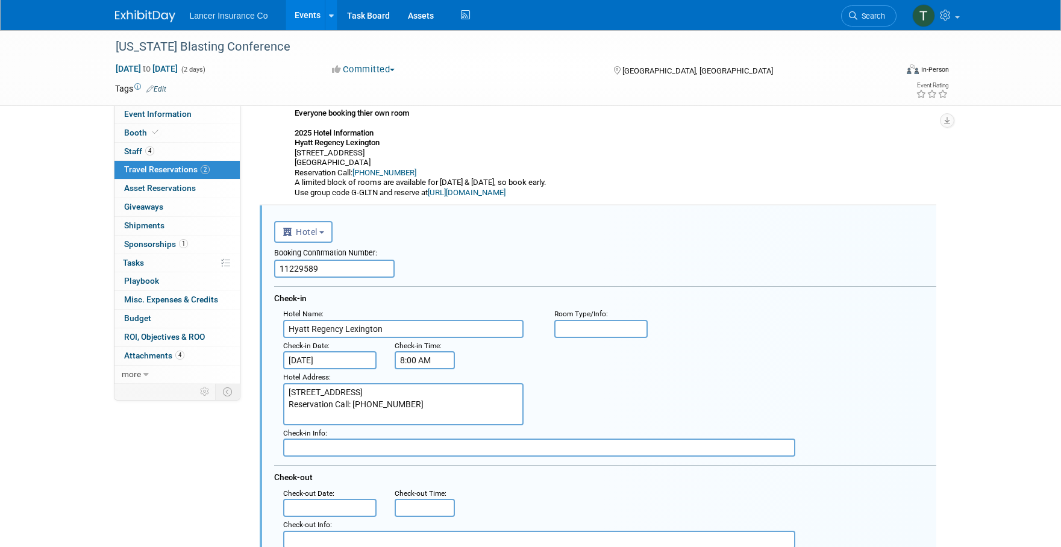
click at [415, 355] on input "8:00 AM" at bounding box center [424, 360] width 60 height 18
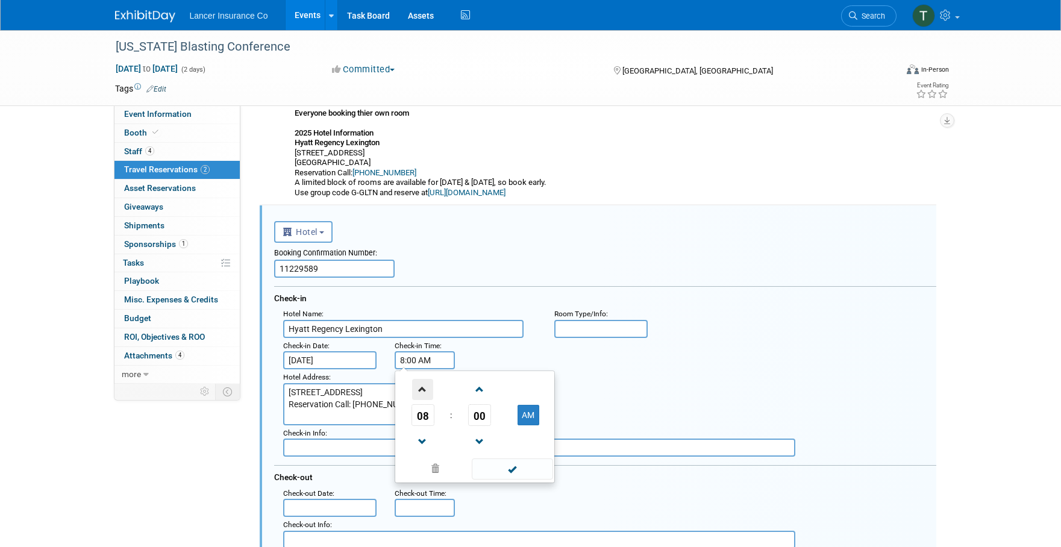
click at [423, 394] on span at bounding box center [422, 389] width 21 height 21
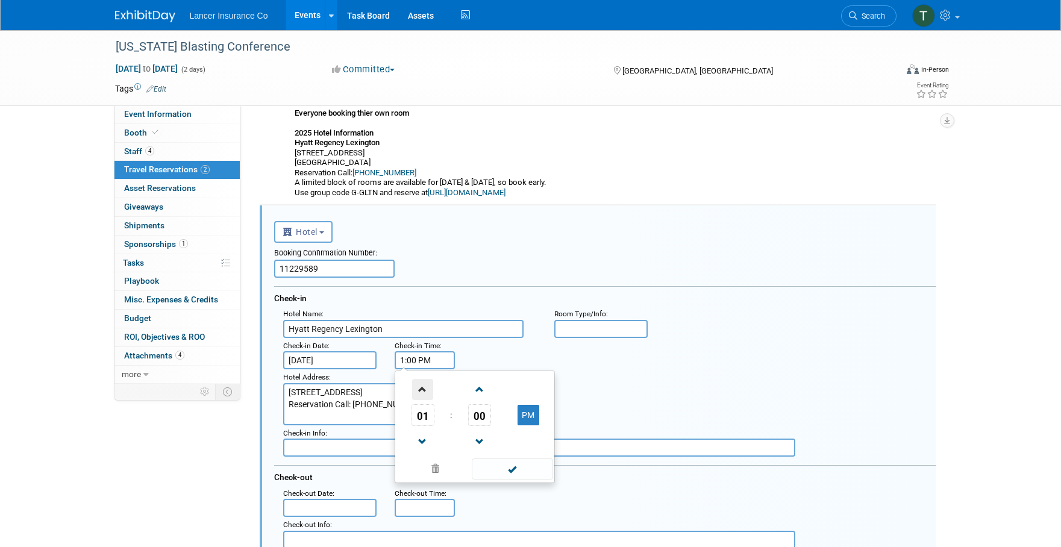
click at [423, 394] on span at bounding box center [422, 389] width 21 height 21
type input "3:00 PM"
click at [514, 469] on span at bounding box center [512, 468] width 81 height 21
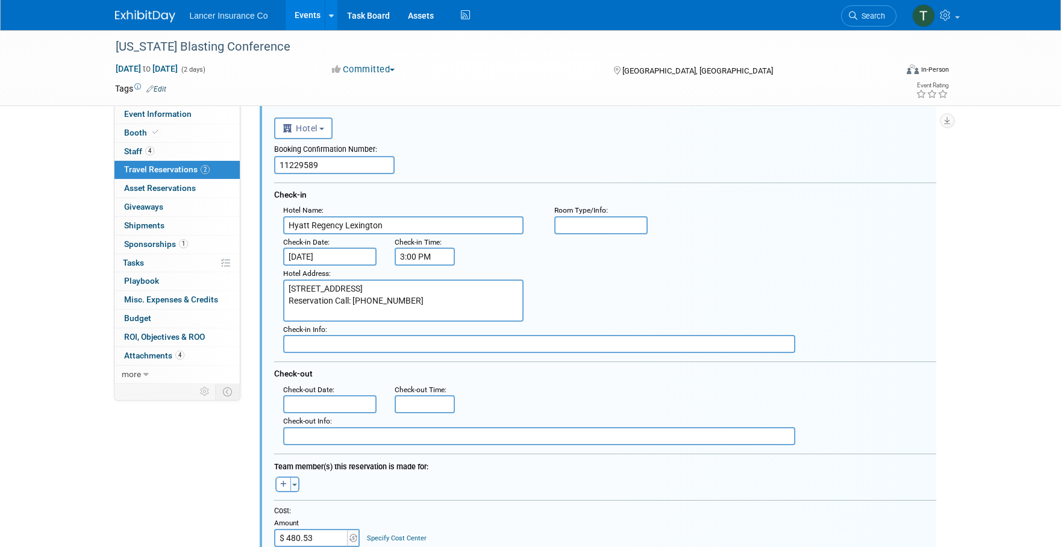
scroll to position [229, 0]
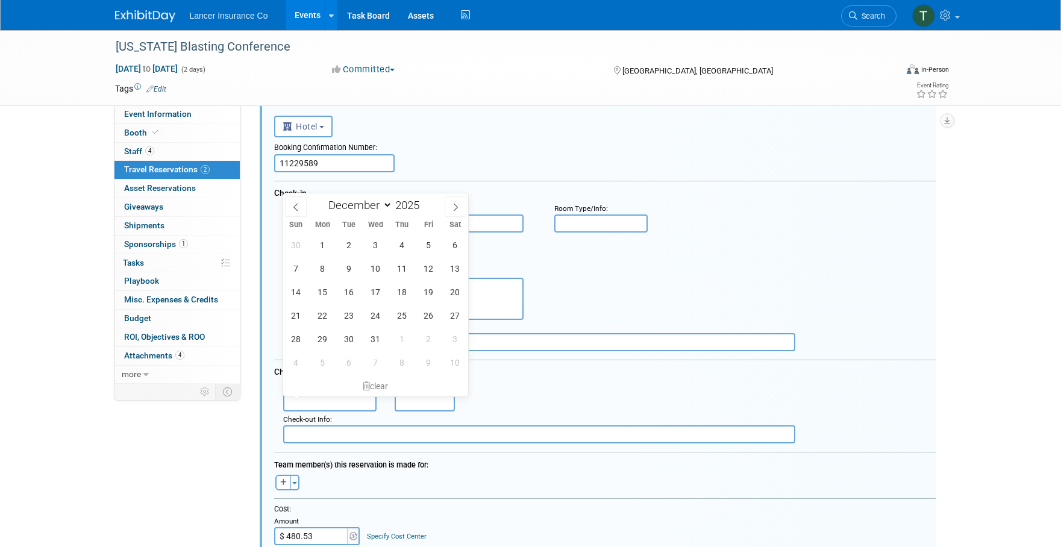
click at [350, 401] on input "text" at bounding box center [330, 402] width 94 height 18
click at [428, 267] on span "12" at bounding box center [428, 268] width 23 height 23
type input "[DATE]"
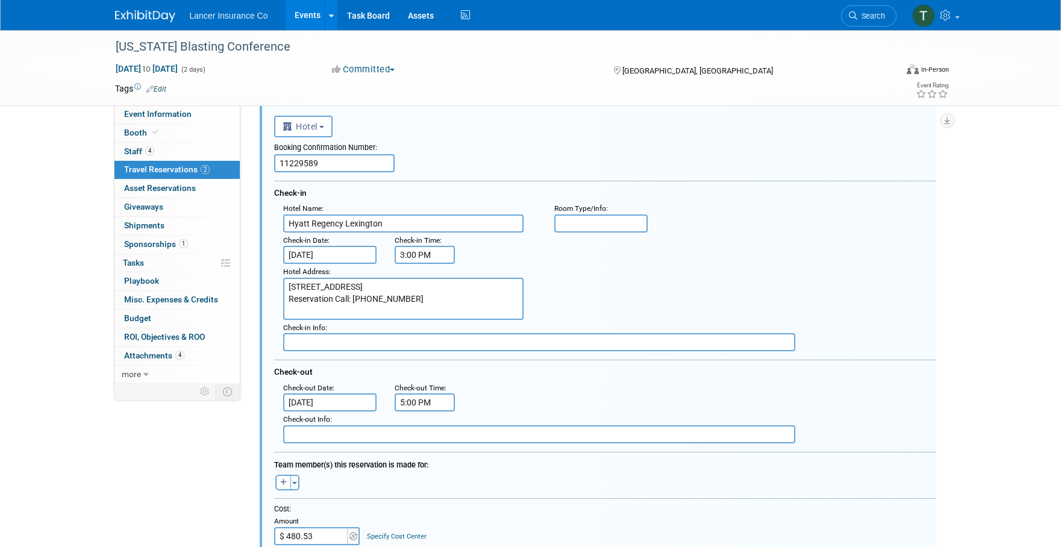
click at [425, 409] on input "5:00 PM" at bounding box center [424, 402] width 60 height 18
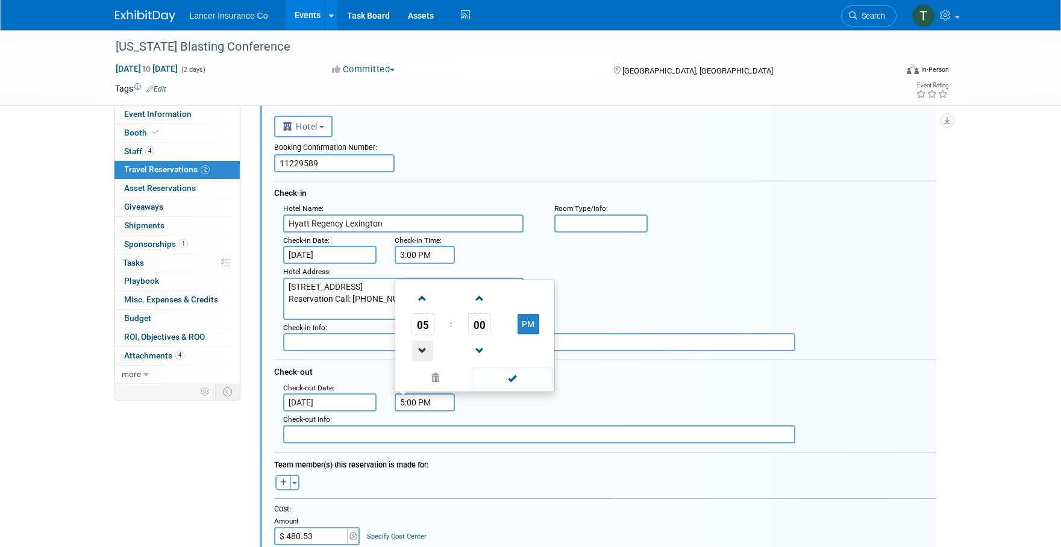
click at [423, 346] on span at bounding box center [422, 350] width 21 height 21
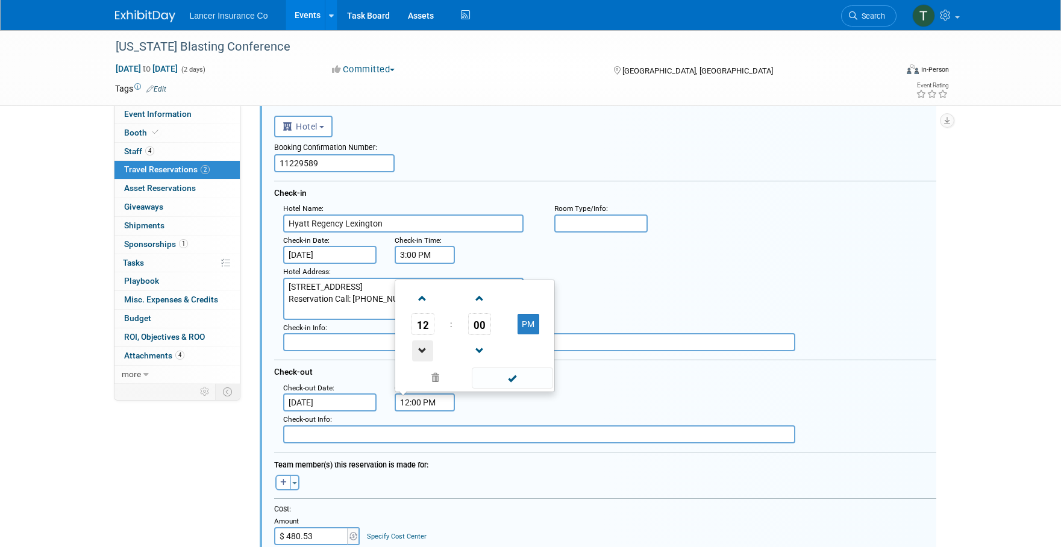
click at [423, 346] on span at bounding box center [422, 350] width 21 height 21
type input "11:00 AM"
click at [496, 380] on span at bounding box center [512, 377] width 81 height 21
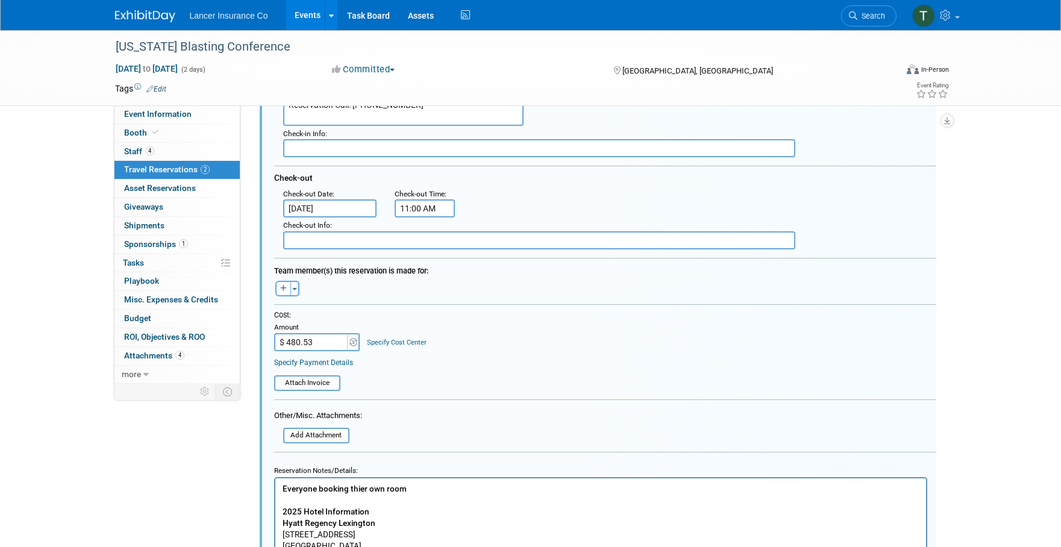
scroll to position [429, 0]
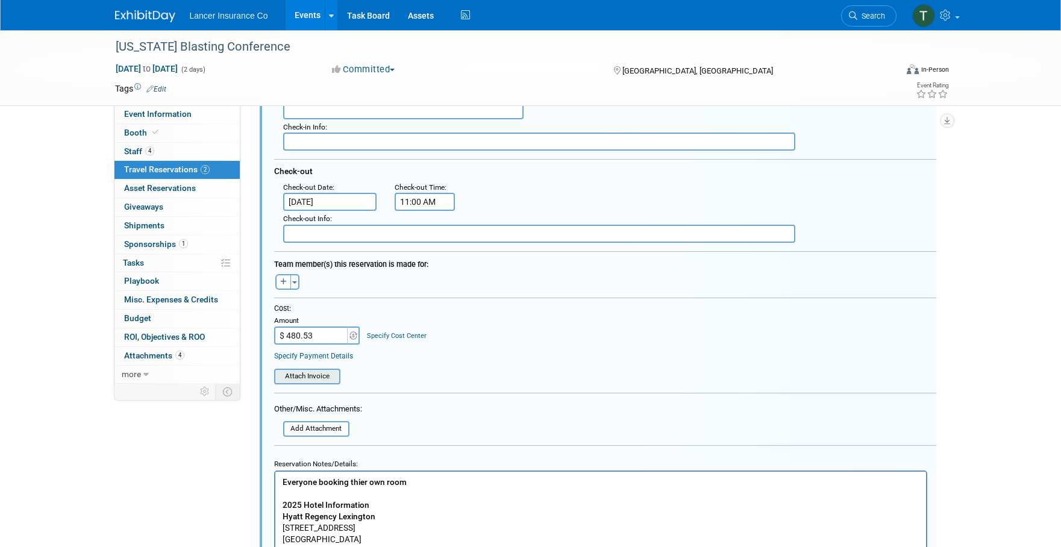
click at [306, 379] on input "file" at bounding box center [267, 376] width 143 height 13
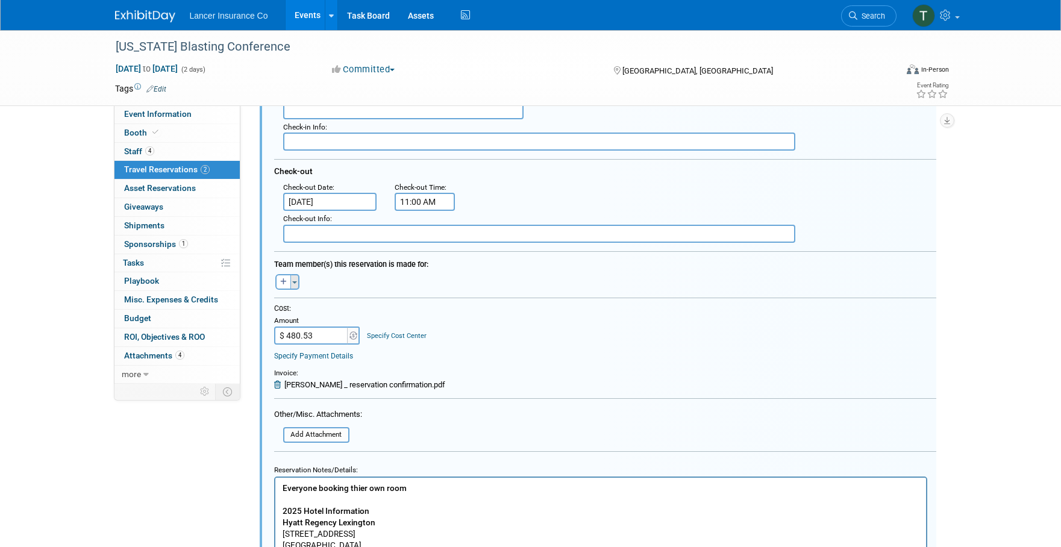
click at [292, 282] on span "button" at bounding box center [294, 282] width 5 height 2
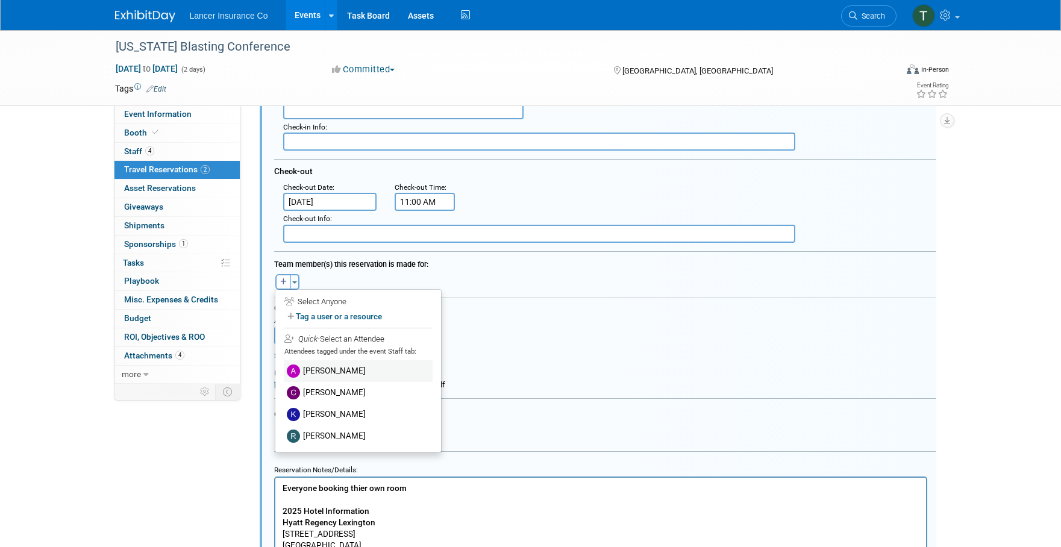
click at [325, 369] on label "[PERSON_NAME]" at bounding box center [358, 371] width 149 height 22
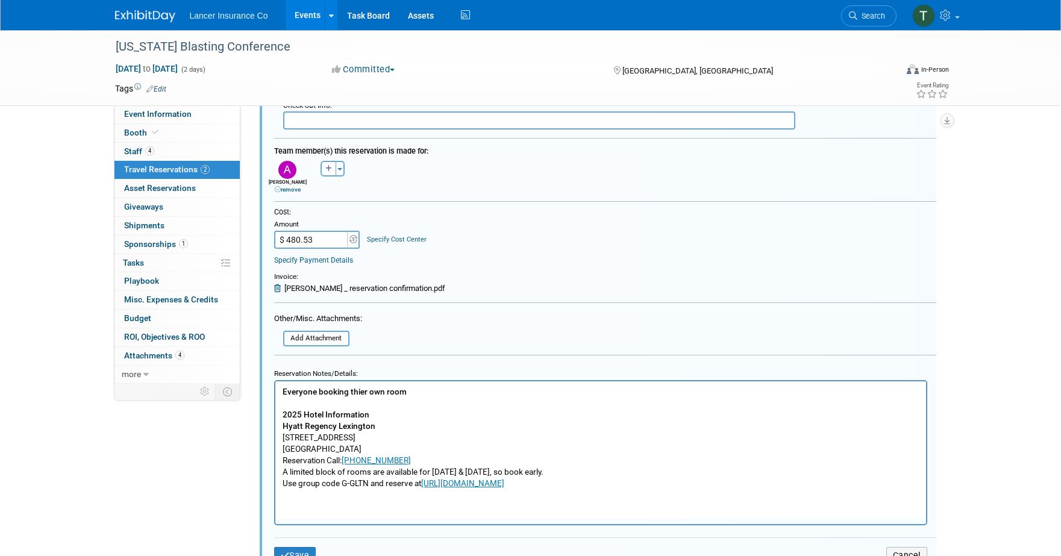
scroll to position [570, 0]
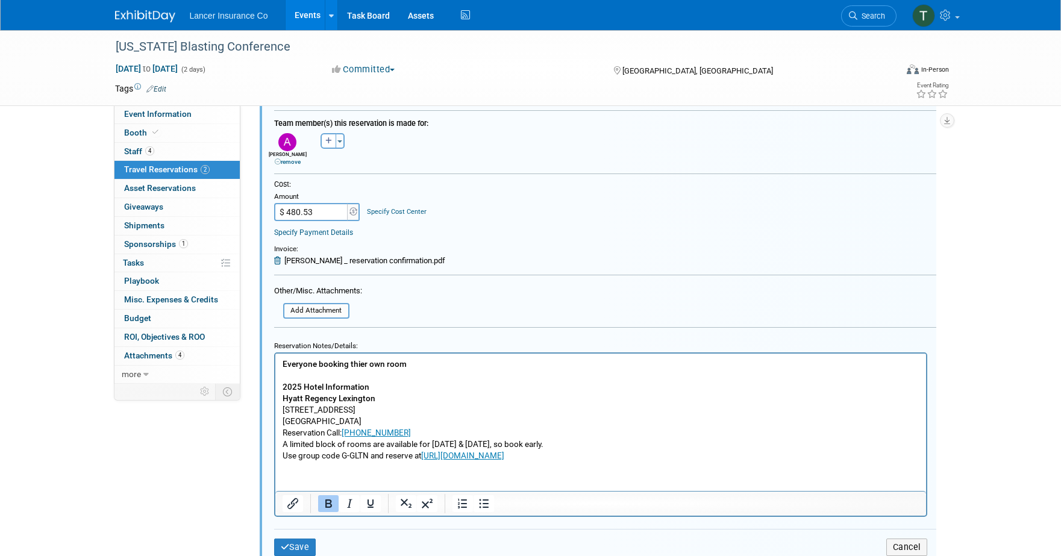
click at [317, 214] on input "$ 480.53" at bounding box center [311, 212] width 75 height 18
click at [506, 242] on table "Attach Invoice Invoice: [PERSON_NAME] _ reservation confirmation.pdf" at bounding box center [605, 250] width 662 height 32
click at [302, 546] on button "Save" at bounding box center [295, 546] width 42 height 17
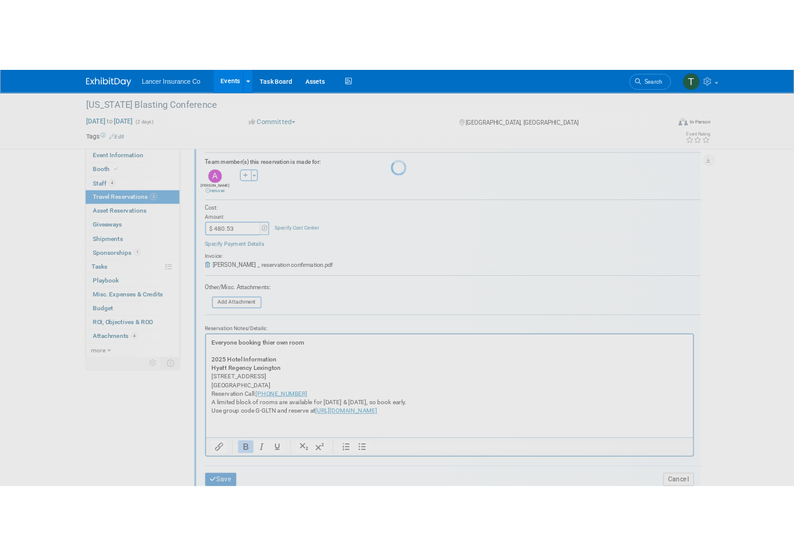
scroll to position [124, 0]
